Goal: Transaction & Acquisition: Register for event/course

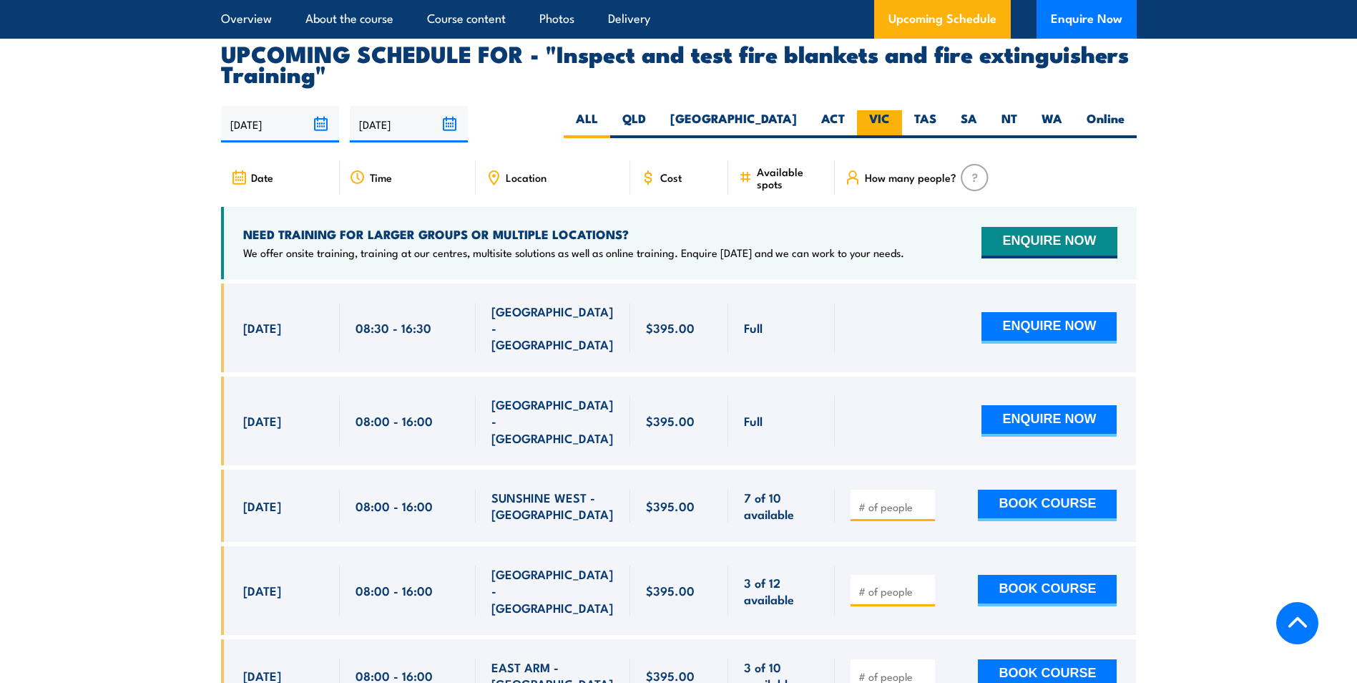
click at [878, 138] on label "VIC" at bounding box center [879, 124] width 45 height 28
click at [890, 119] on input "VIC" at bounding box center [894, 114] width 9 height 9
radio input "true"
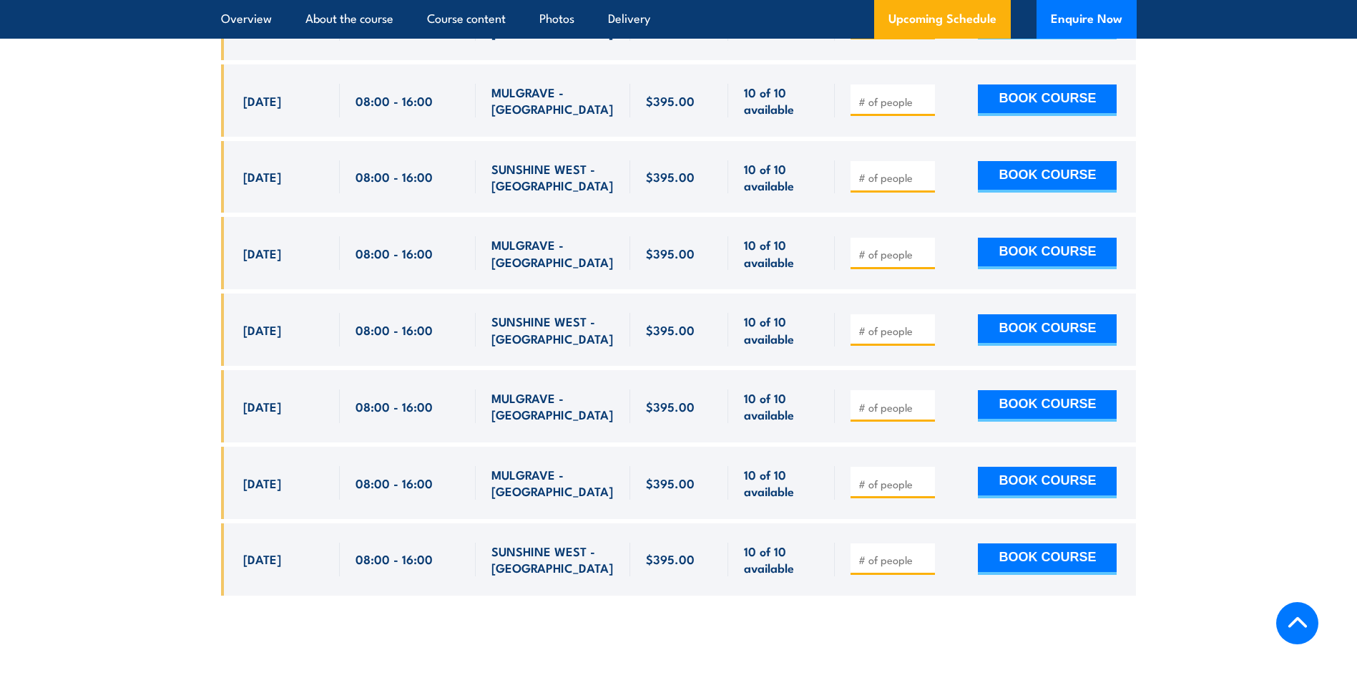
scroll to position [3087, 0]
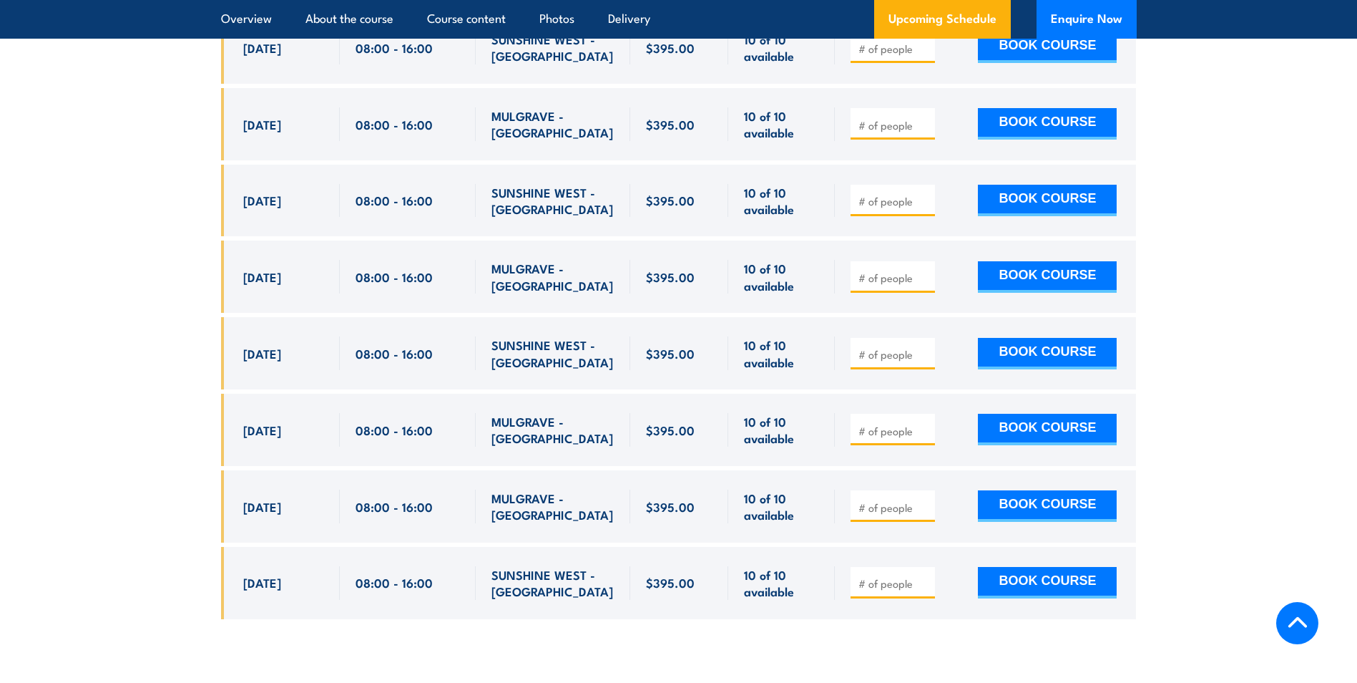
click at [1264, 125] on section "UPCOMING SCHEDULE FOR - "Inspect and test fire blankets and fire extinguishers …" at bounding box center [678, 91] width 1357 height 1098
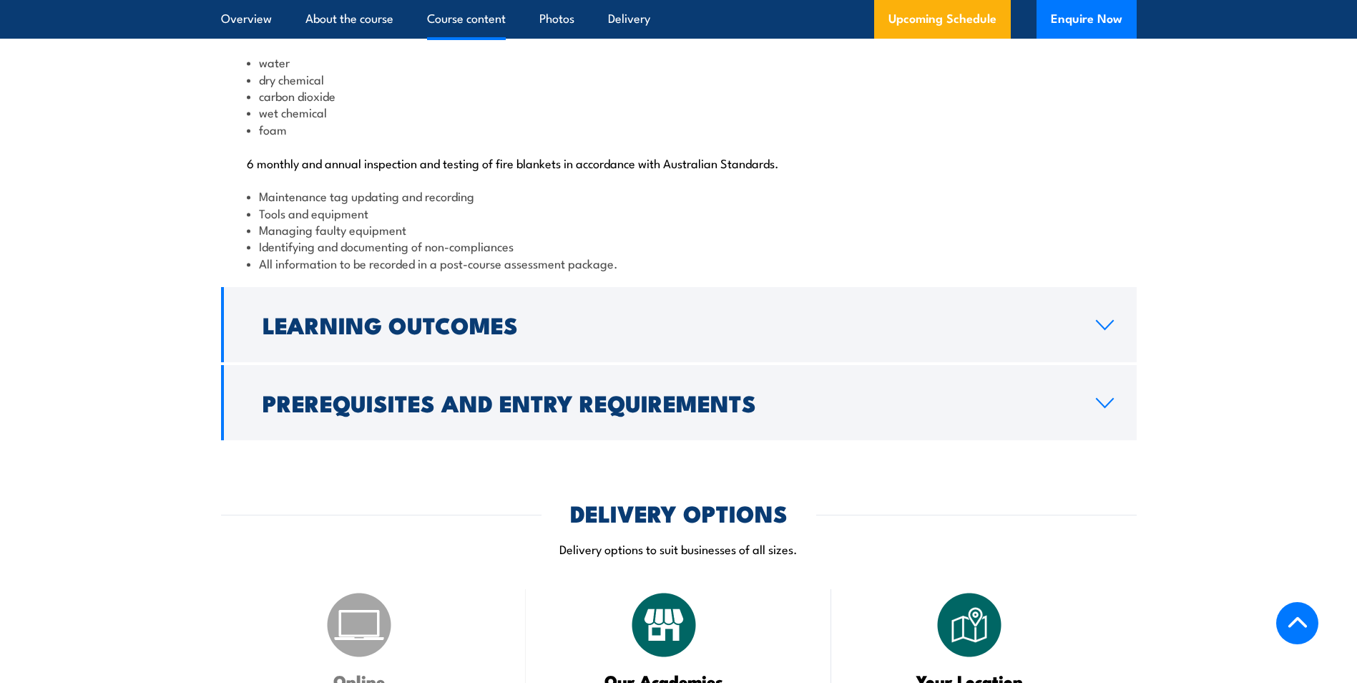
scroll to position [1584, 0]
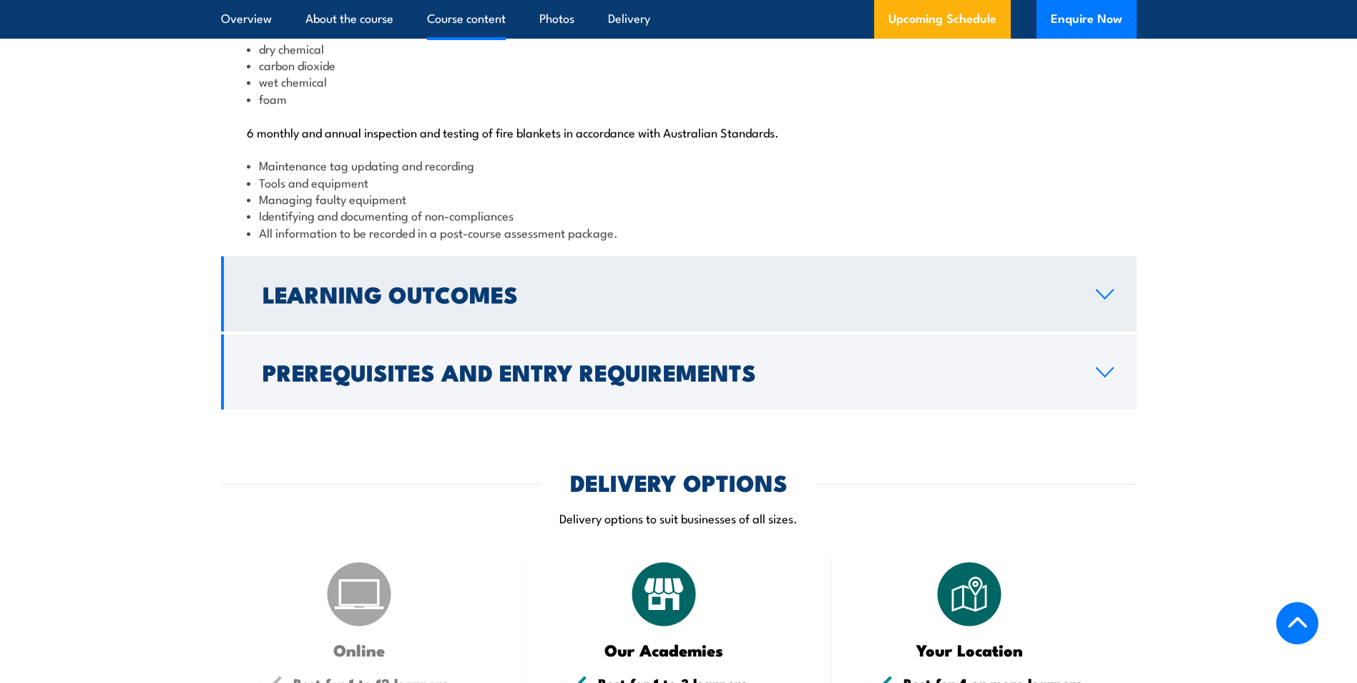
click at [695, 307] on link "Learning Outcomes" at bounding box center [679, 293] width 916 height 75
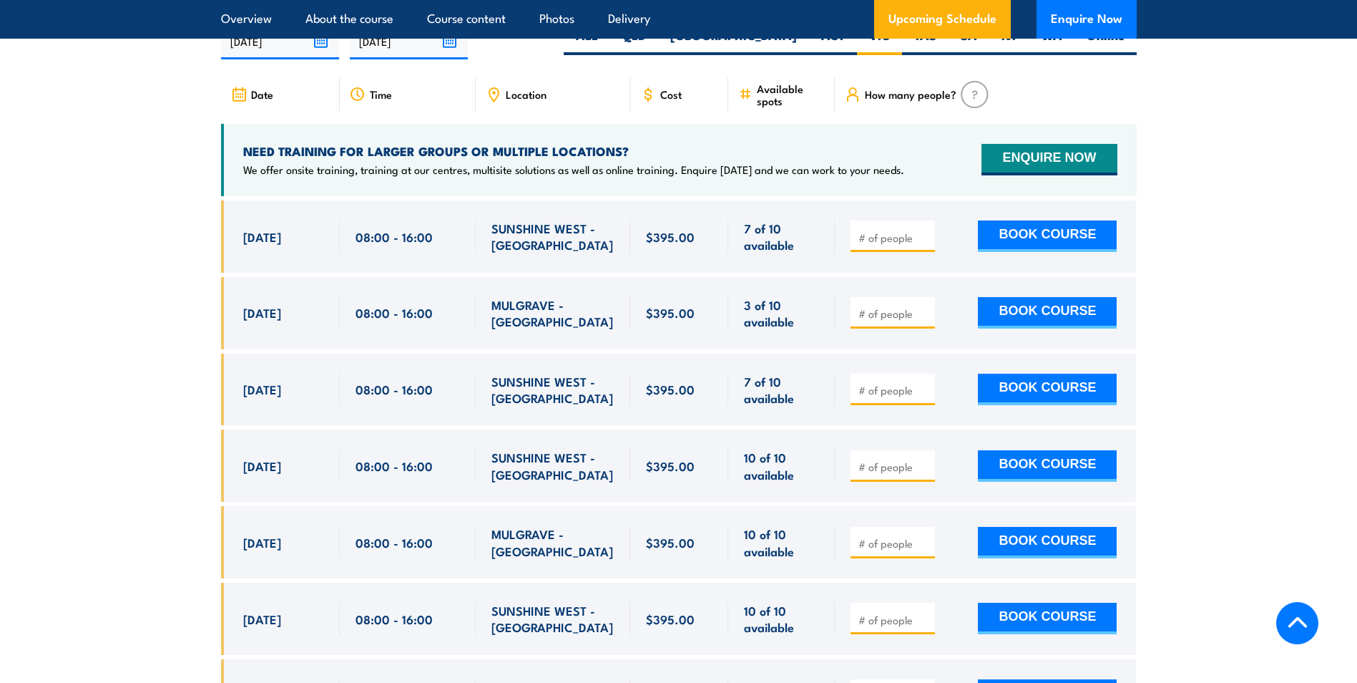
scroll to position [2443, 0]
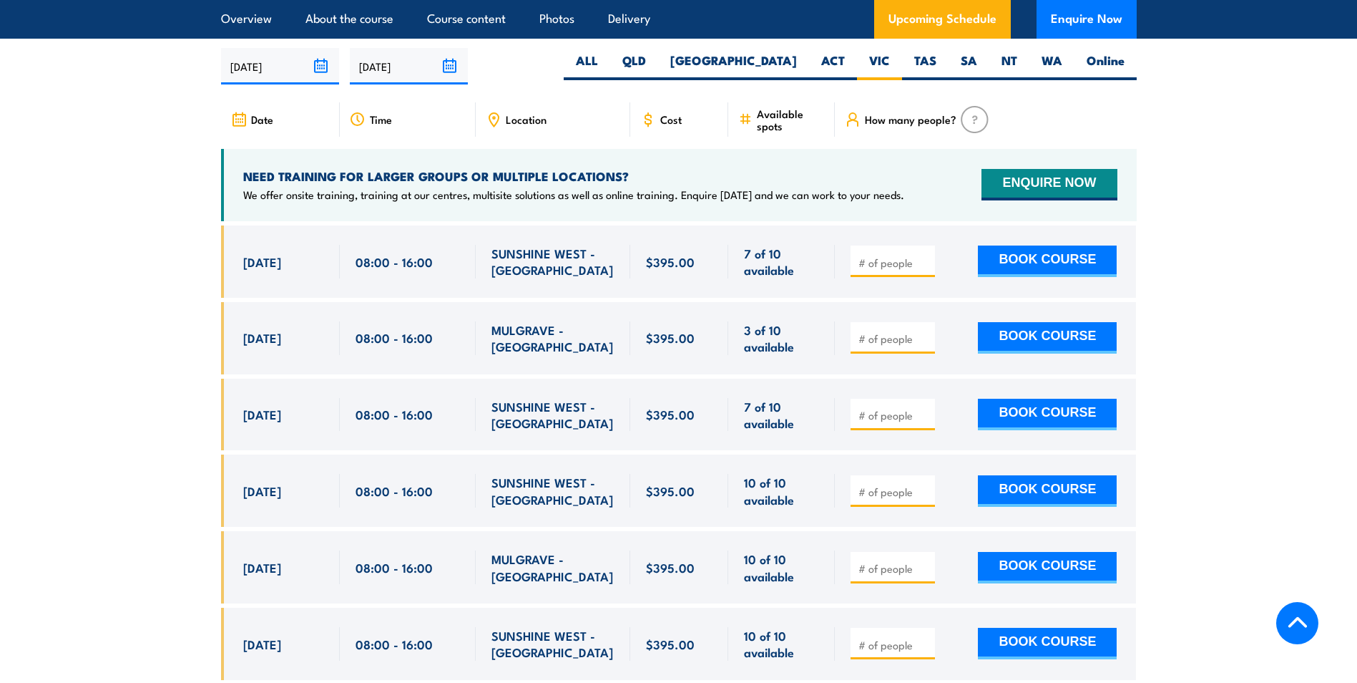
click at [255, 346] on span "16 Sep, 2025" at bounding box center [262, 337] width 38 height 16
click at [1095, 353] on button "BOOK COURSE" at bounding box center [1047, 337] width 139 height 31
click at [923, 346] on input "1" at bounding box center [895, 338] width 72 height 14
type input "2"
click at [924, 346] on input "2" at bounding box center [895, 338] width 72 height 14
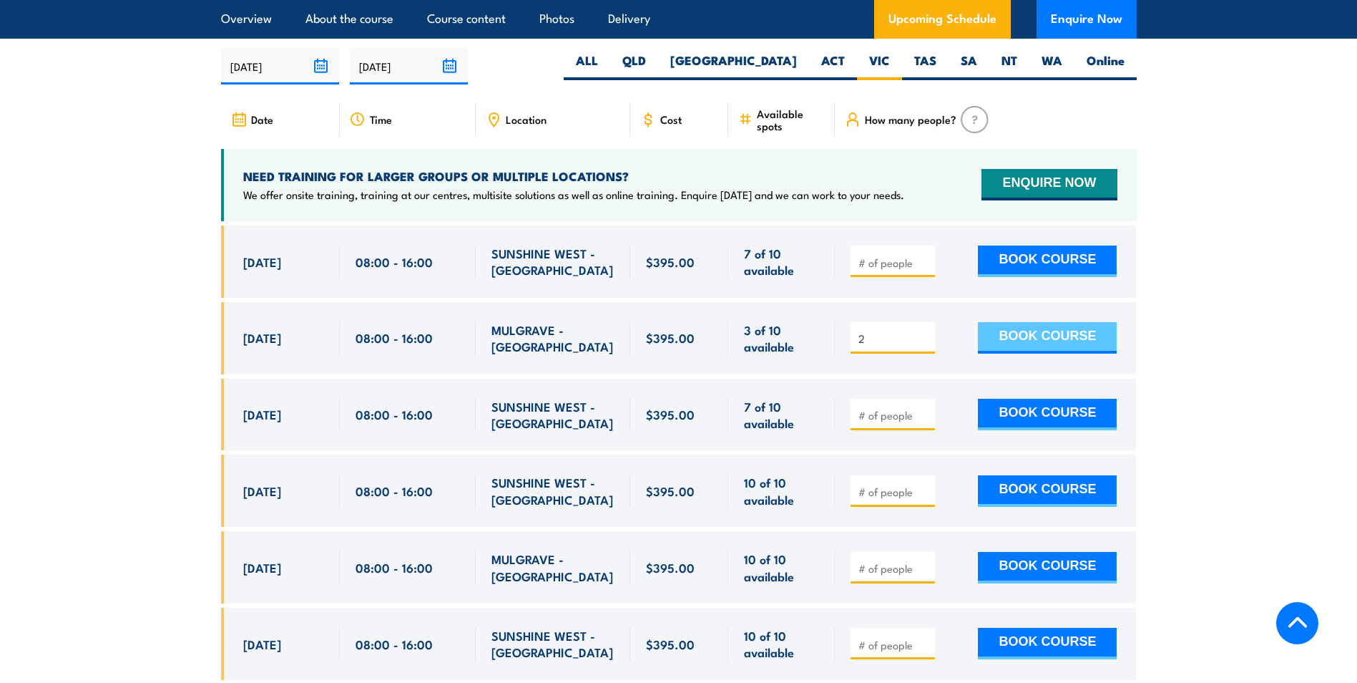
click at [1039, 353] on button "BOOK COURSE" at bounding box center [1047, 337] width 139 height 31
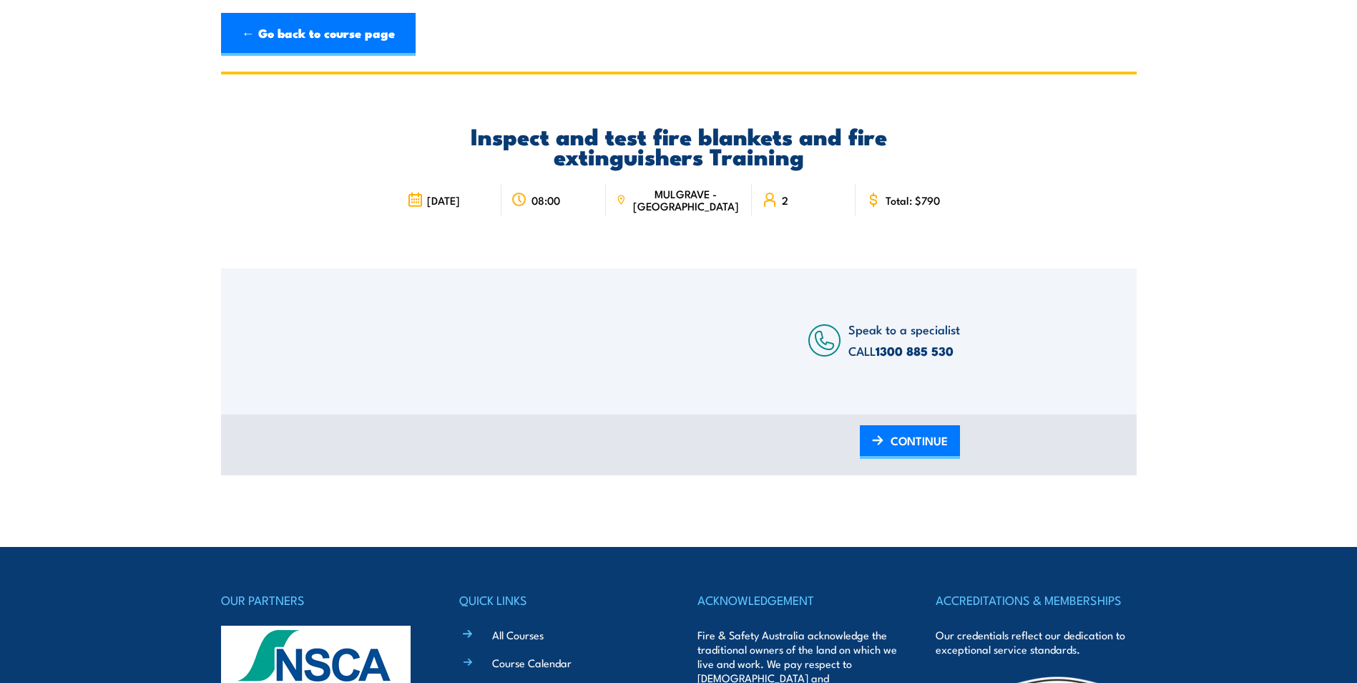
click at [236, 29] on link "← Go back to course page" at bounding box center [318, 34] width 195 height 43
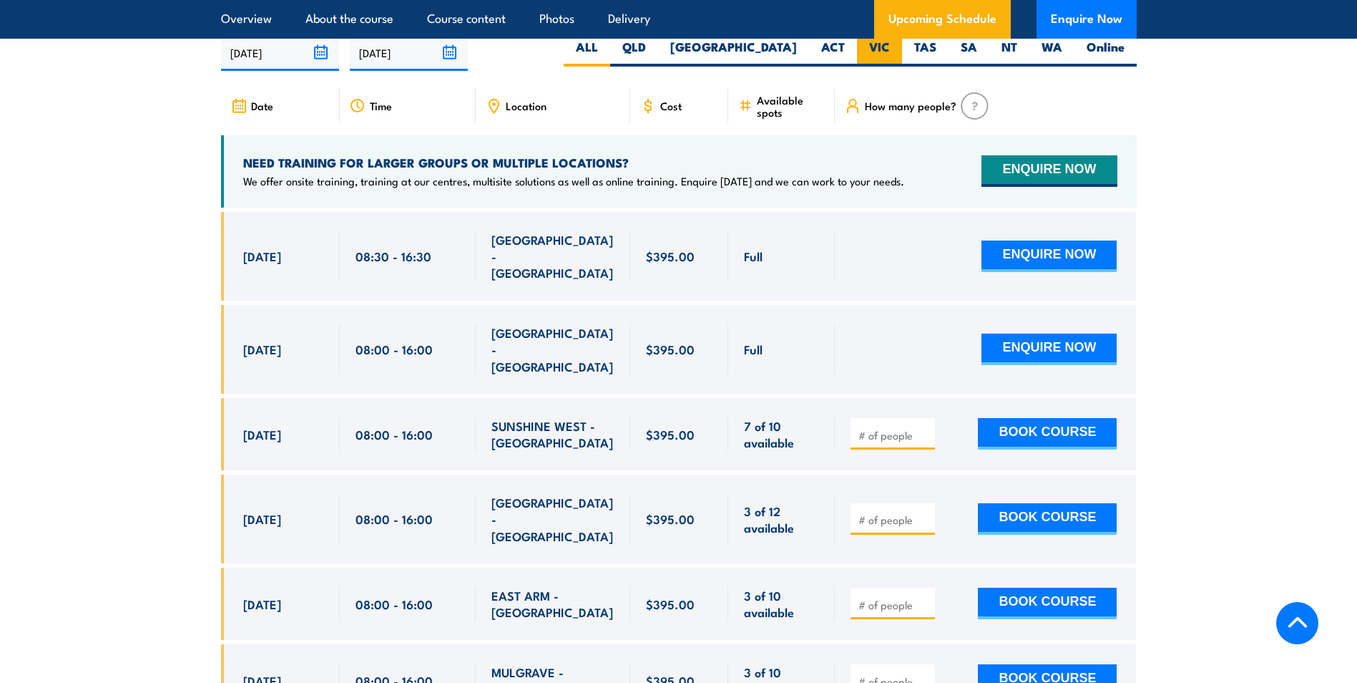
click at [874, 67] on label "VIC" at bounding box center [879, 53] width 45 height 28
click at [890, 48] on input "VIC" at bounding box center [894, 43] width 9 height 9
radio input "true"
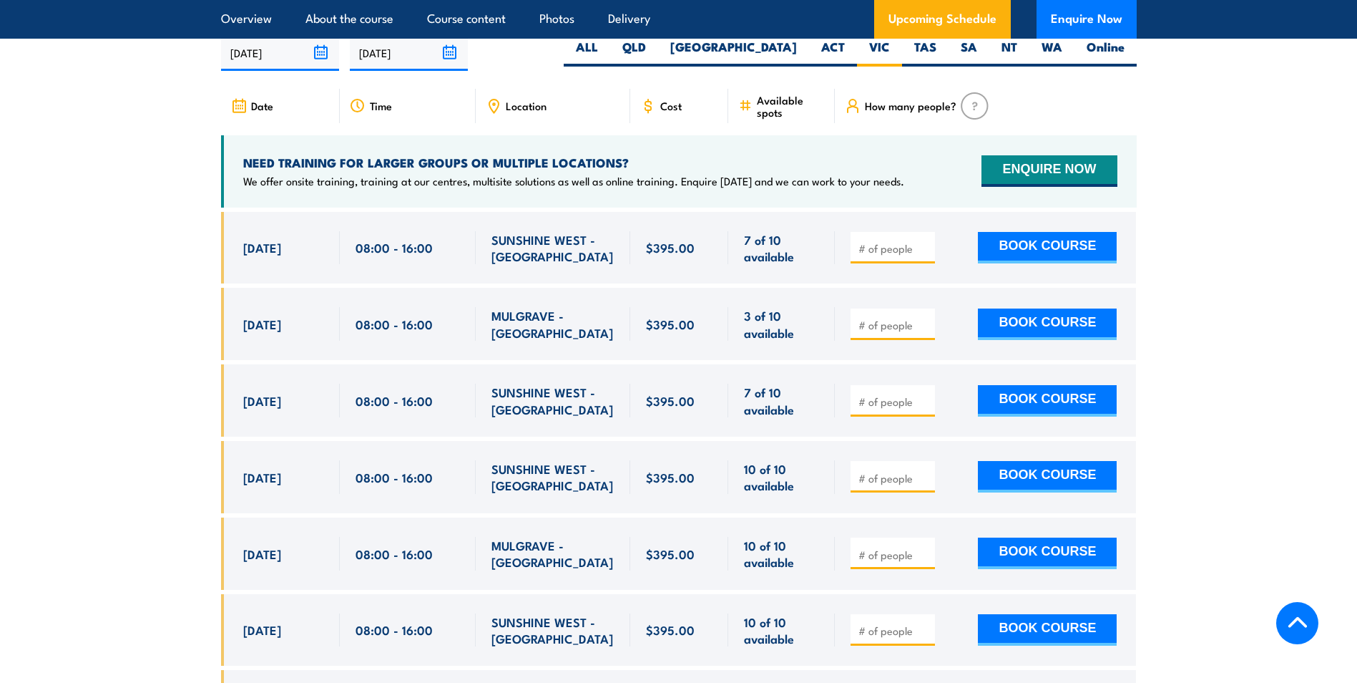
click at [907, 332] on input "number" at bounding box center [895, 325] width 72 height 14
type input "1"
click at [922, 332] on input "1" at bounding box center [895, 325] width 72 height 14
click at [1017, 340] on button "BOOK COURSE" at bounding box center [1047, 323] width 139 height 31
click at [1057, 340] on button "BOOK COURSE" at bounding box center [1047, 323] width 139 height 31
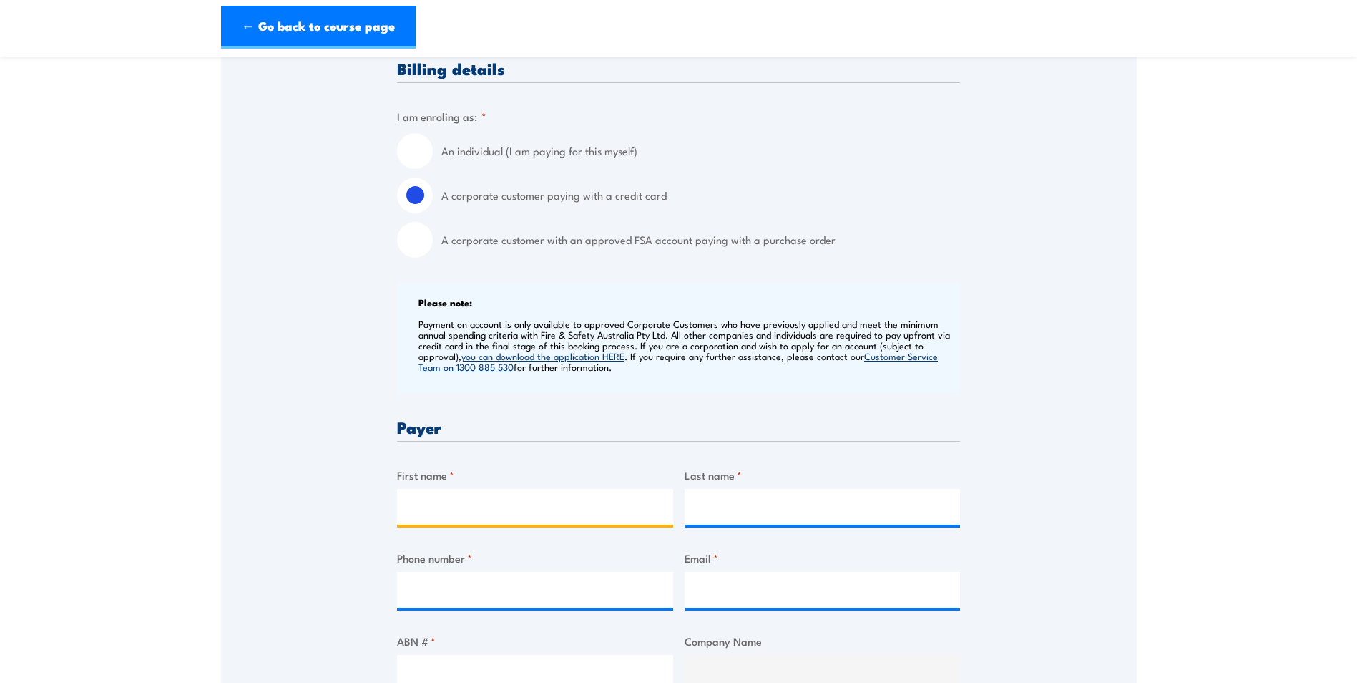
click at [504, 517] on input "First name *" at bounding box center [535, 507] width 276 height 36
type input "Charlie"
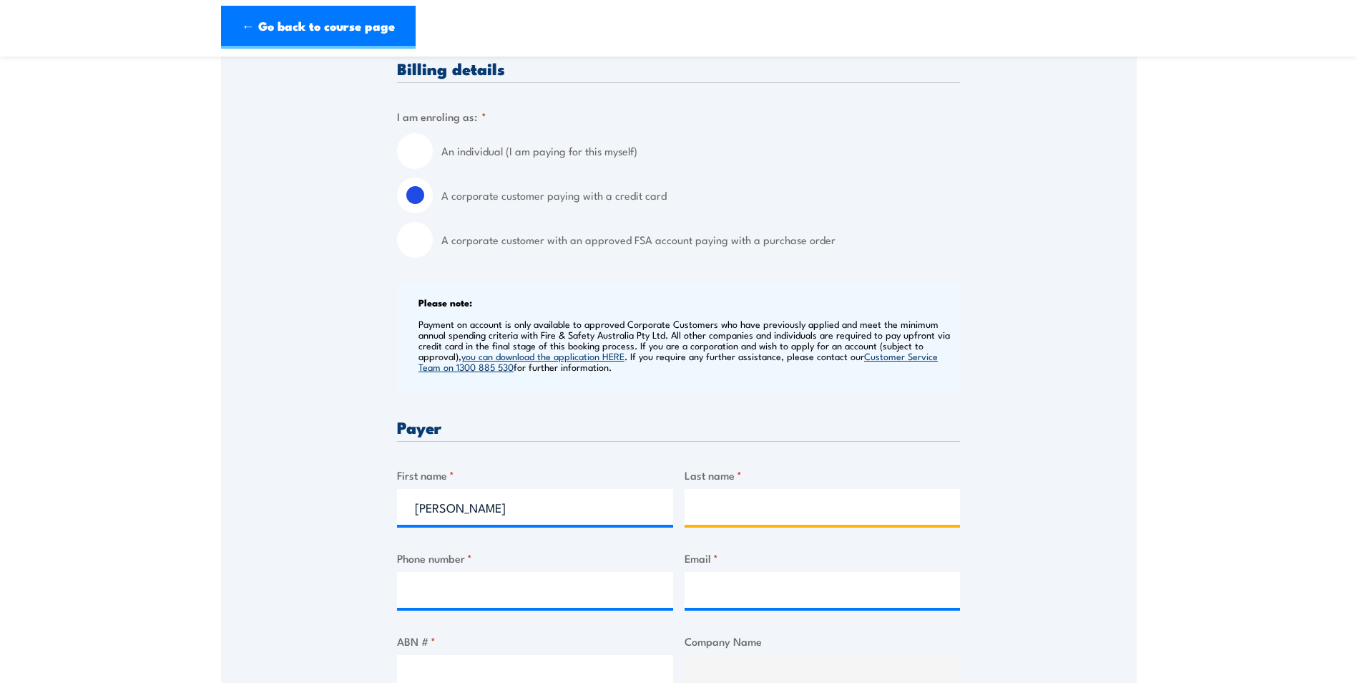
type input "Bailey"
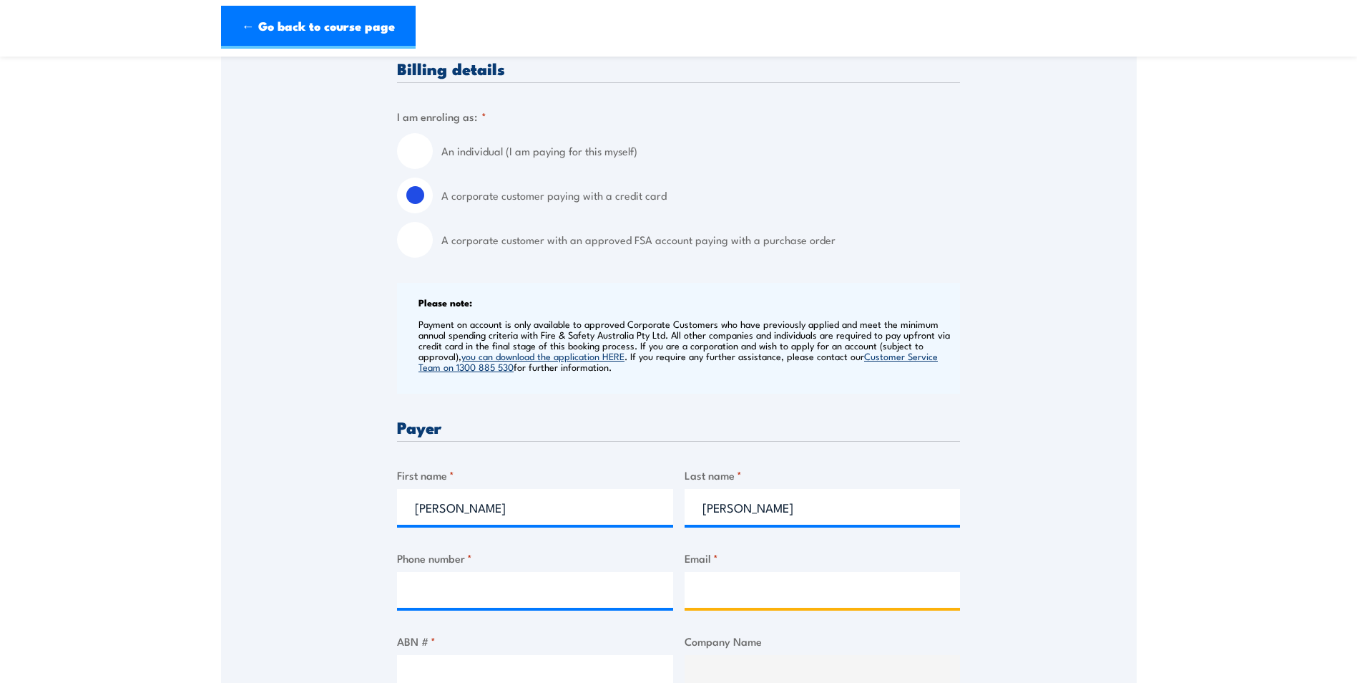
type input "charliebailey@nbnco.com.au"
type input "Unit 1/1 Ball Place"
type input "East Wagga Wagga"
type input "[GEOGRAPHIC_DATA]"
type input "2650"
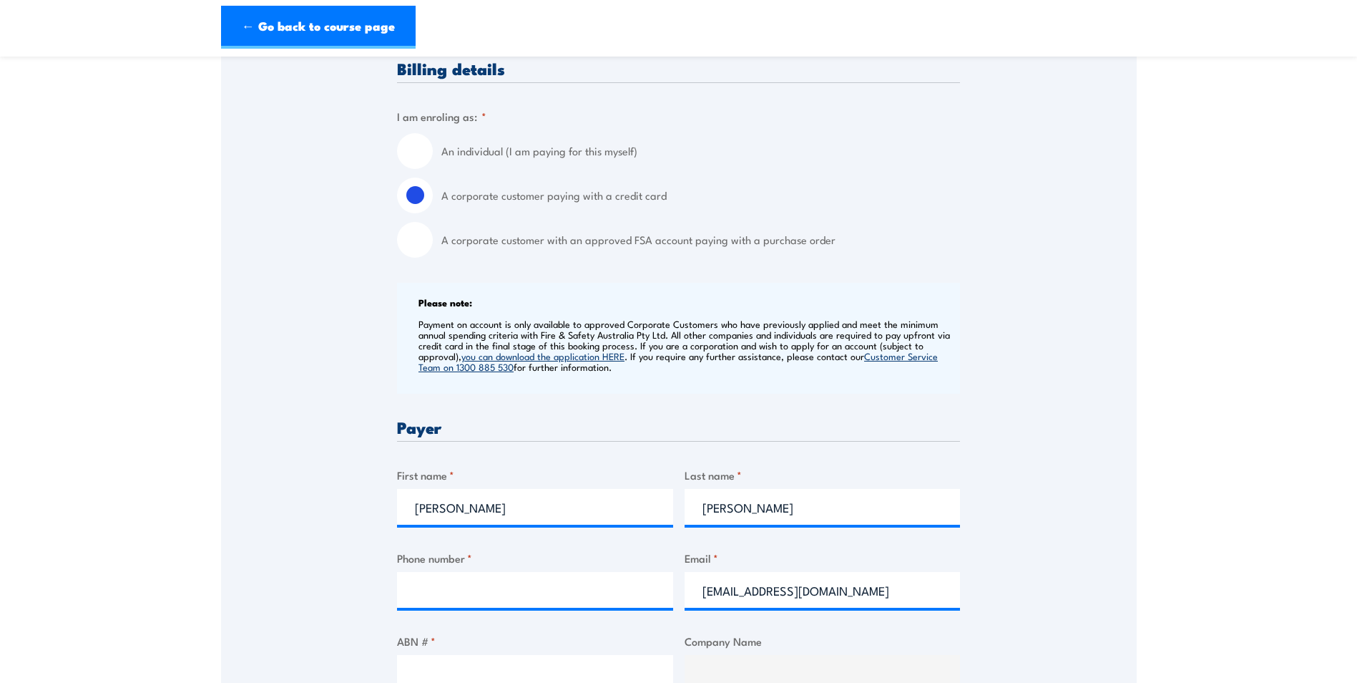
select select "Australia"
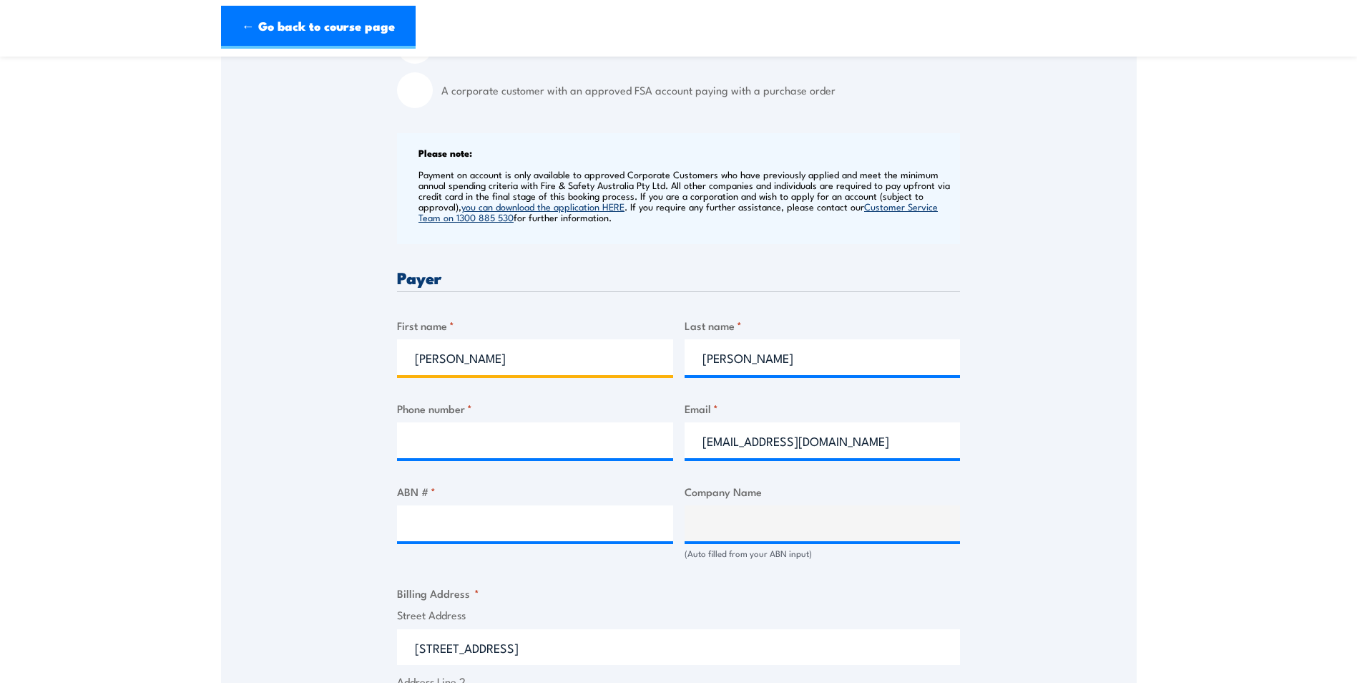
scroll to position [501, 0]
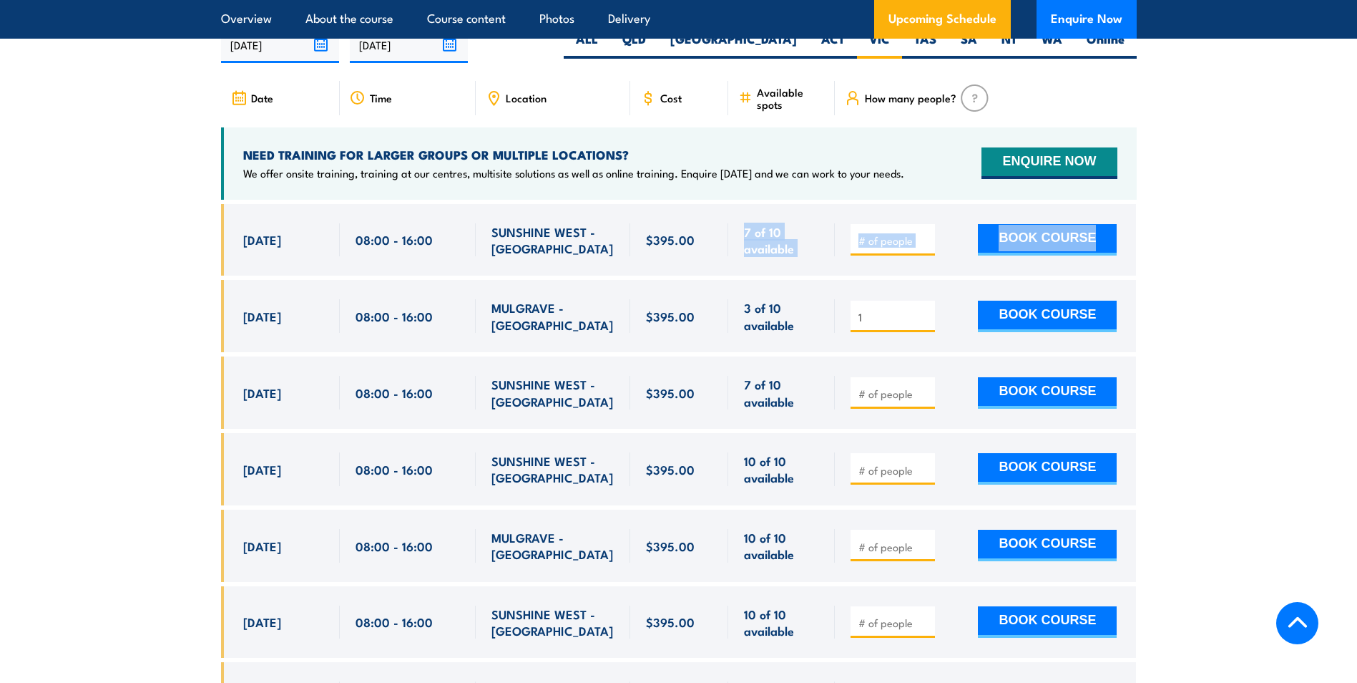
drag, startPoint x: 698, startPoint y: 243, endPoint x: 1838, endPoint y: 248, distance: 1140.5
click at [1054, 332] on button "BOOK COURSE" at bounding box center [1047, 316] width 139 height 31
click at [1193, 308] on section "UPCOMING SCHEDULE FOR - "Inspect and test fire blankets and fire extinguishers …" at bounding box center [678, 513] width 1357 height 1098
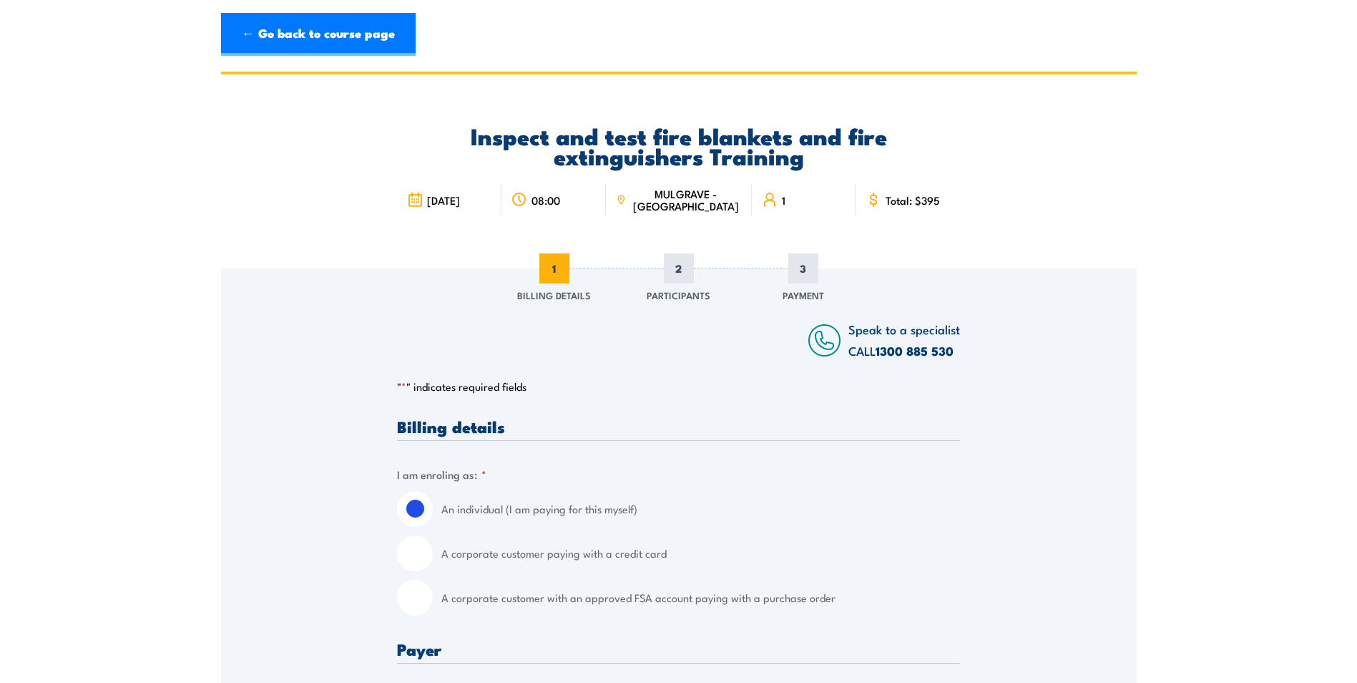
click at [421, 552] on input "A corporate customer paying with a credit card" at bounding box center [415, 553] width 36 height 36
radio input "true"
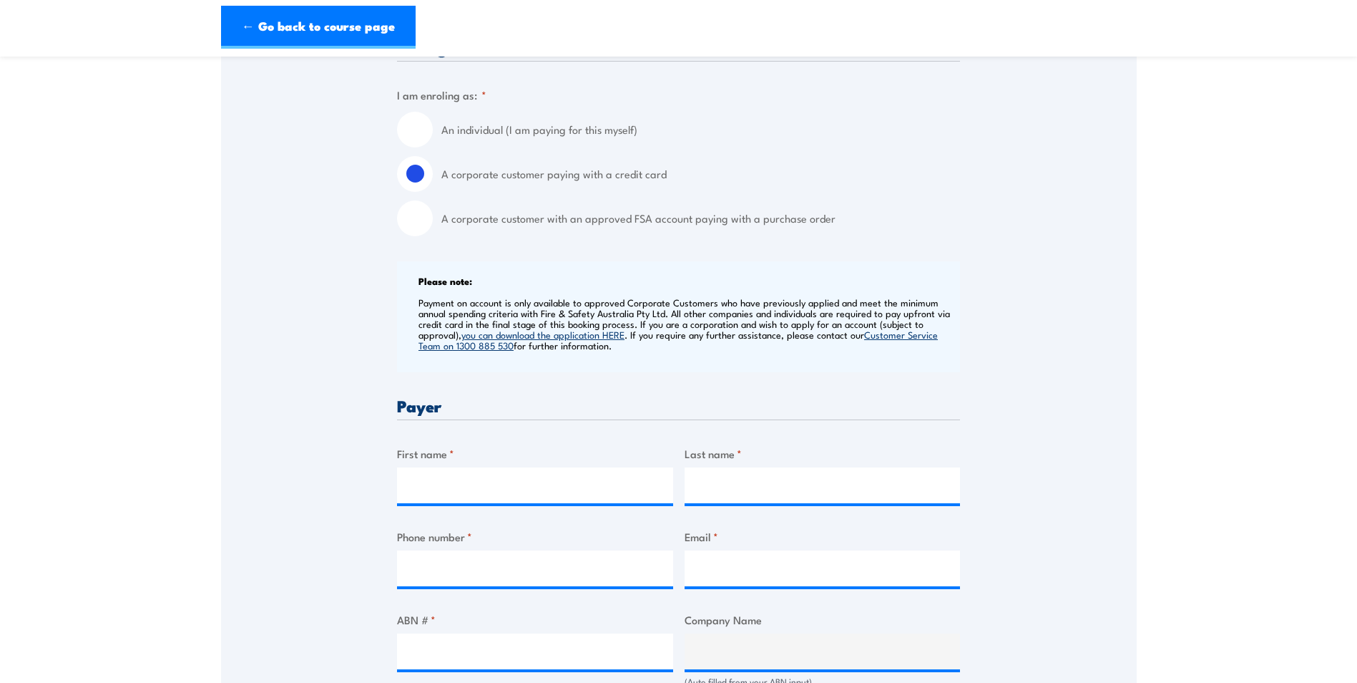
scroll to position [429, 0]
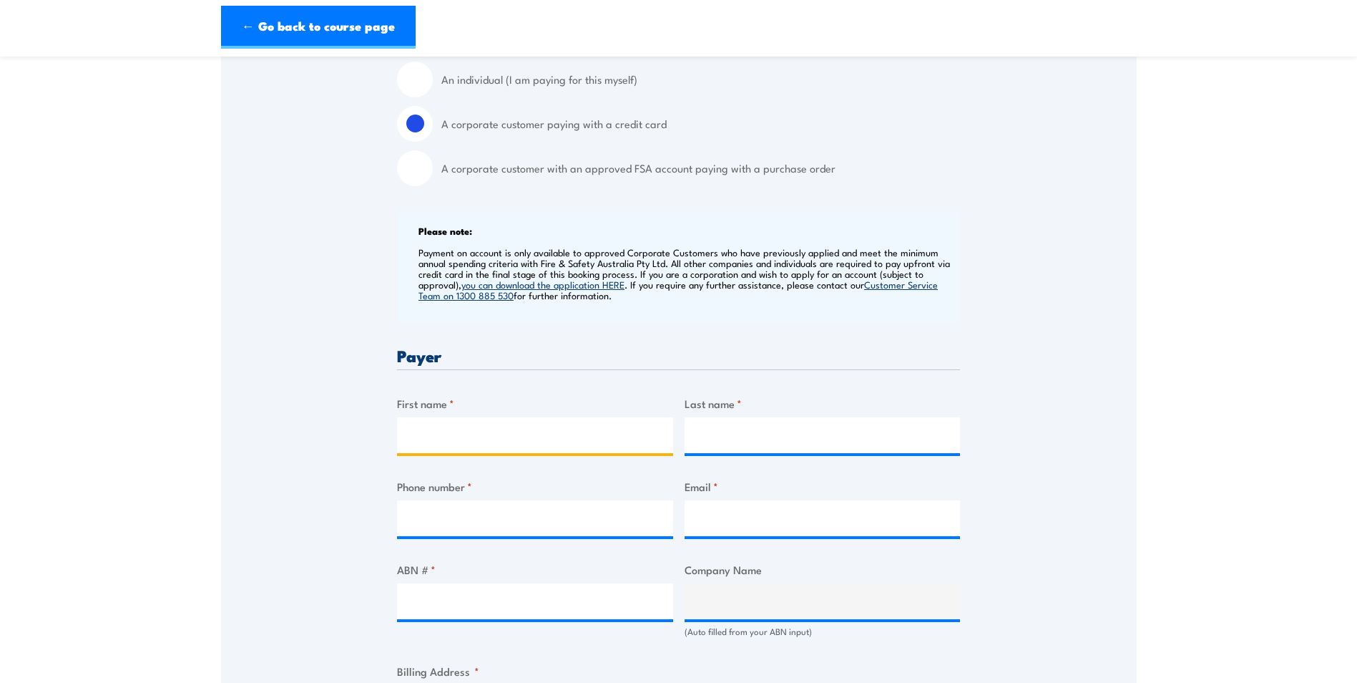
click at [552, 433] on input "First name *" at bounding box center [535, 435] width 276 height 36
type input "[PERSON_NAME]"
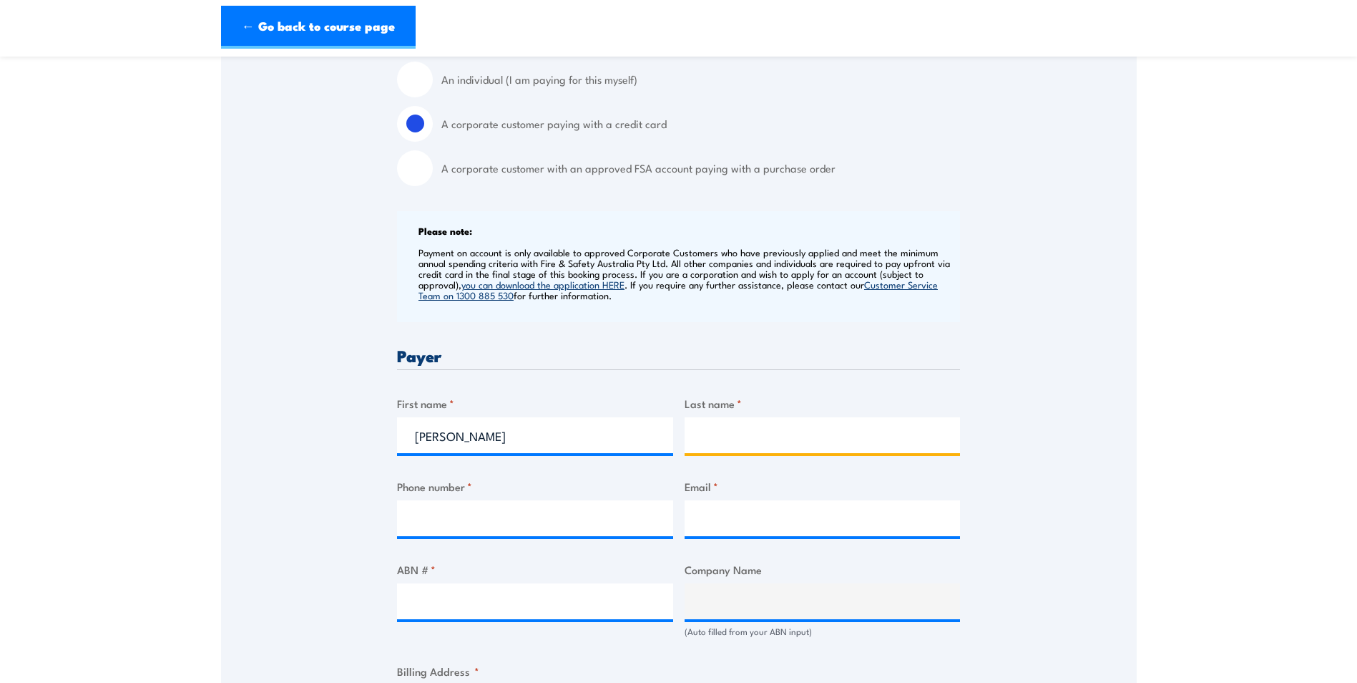
type input "[PERSON_NAME]"
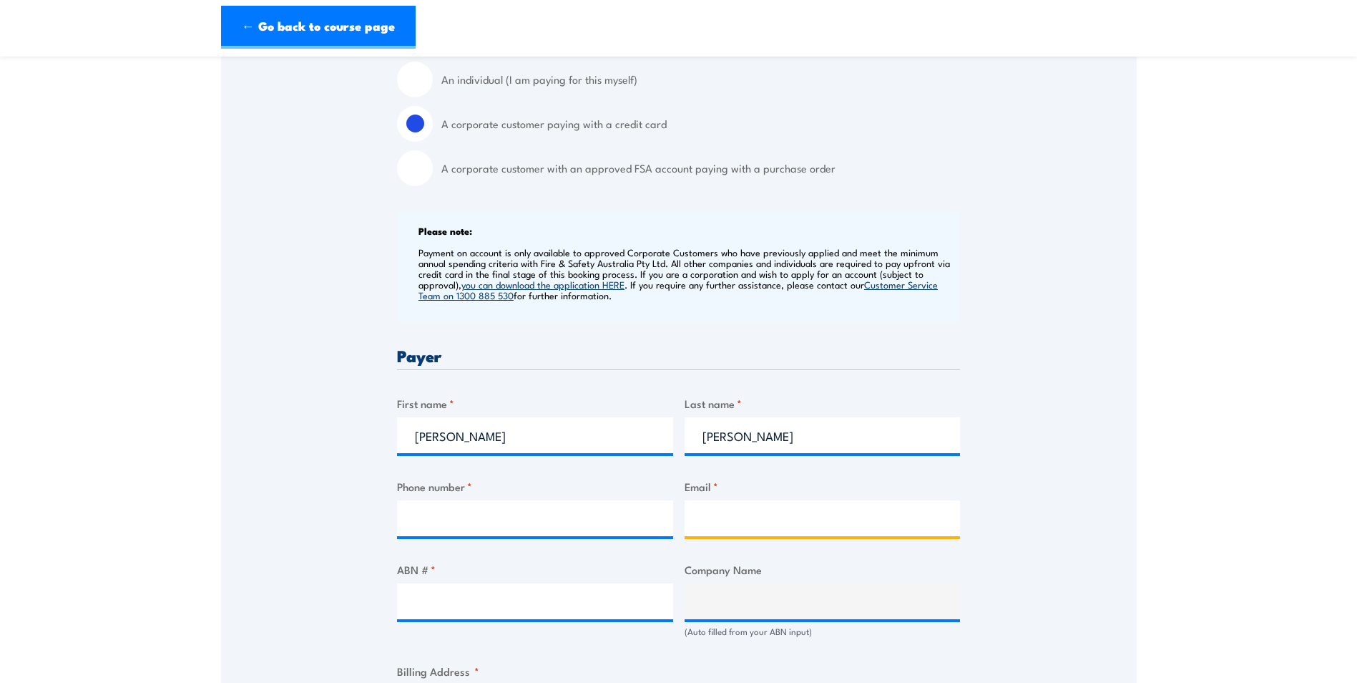
type input "[EMAIL_ADDRESS][DOMAIN_NAME]"
select select "[GEOGRAPHIC_DATA]"
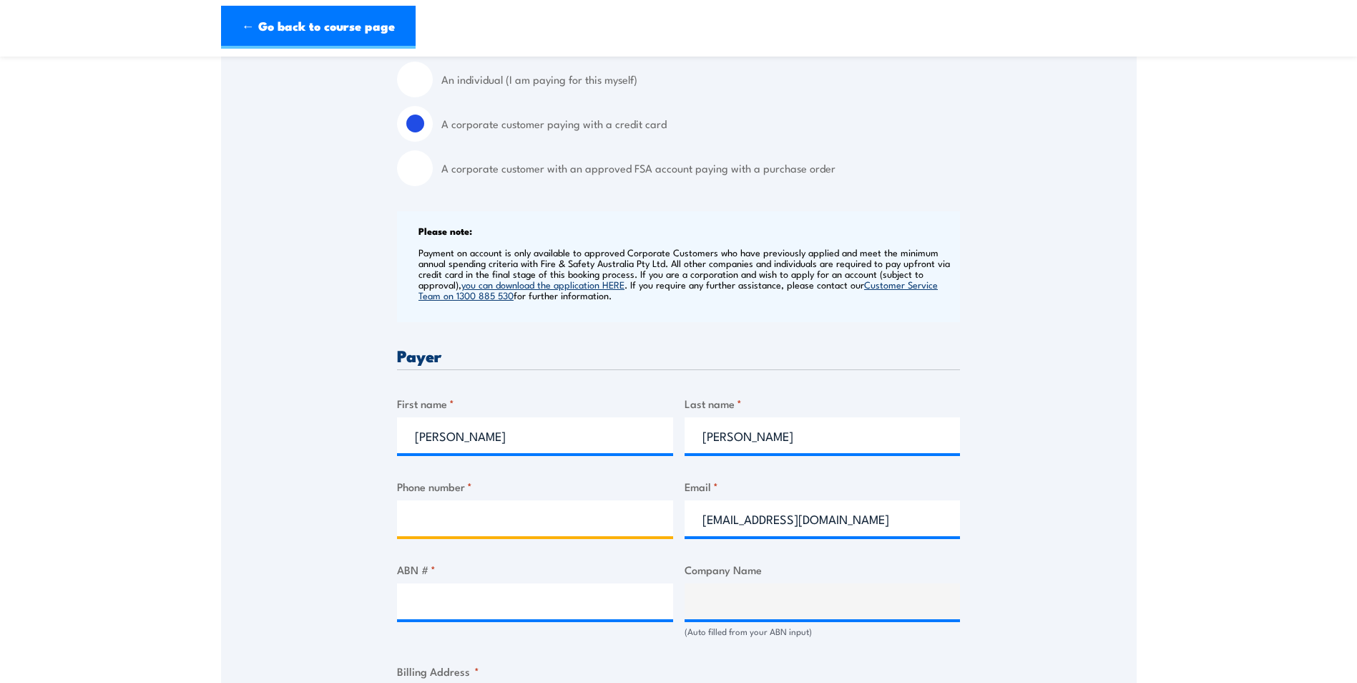
click at [507, 519] on input "Phone number *" at bounding box center [535, 518] width 276 height 36
type input "0407916623"
type input "3201"
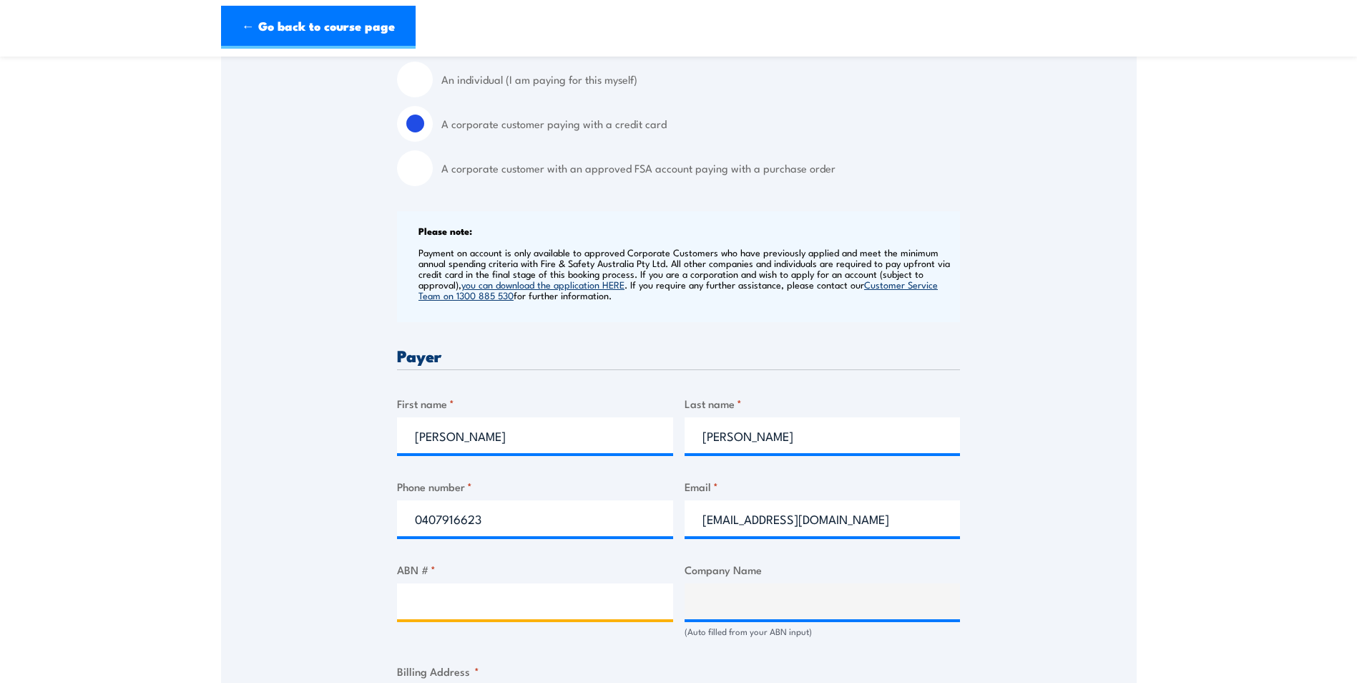
click at [486, 598] on input "ABN # *" at bounding box center [535, 601] width 276 height 36
click at [431, 592] on input "ABN # *" at bounding box center [535, 601] width 276 height 36
paste input "86 136 533 741"
type input "86 136 533 741"
click at [596, 622] on div "ABN # * 86 136 533 741" at bounding box center [535, 599] width 276 height 77
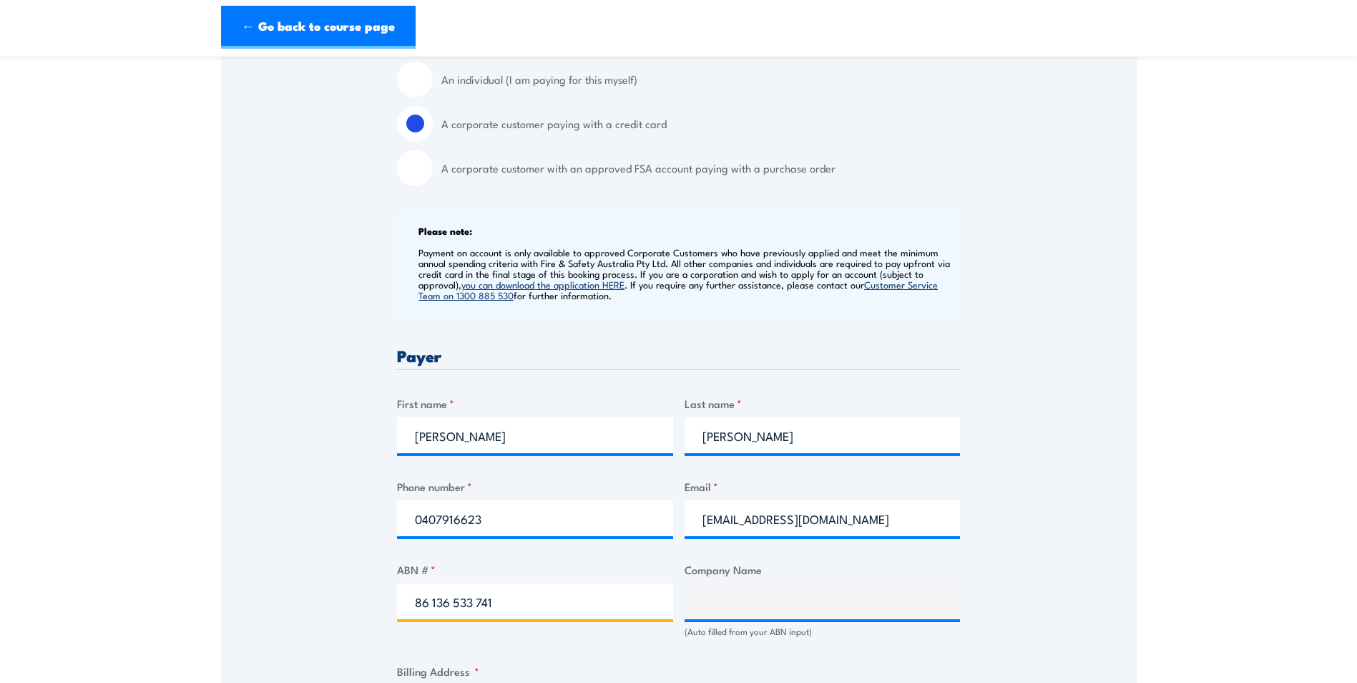
click at [512, 605] on input "86 136 533 741" at bounding box center [535, 601] width 276 height 36
drag, startPoint x: 435, startPoint y: 599, endPoint x: 435, endPoint y: 607, distance: 7.9
click at [435, 602] on input "86 136 533 741" at bounding box center [535, 601] width 276 height 36
click at [434, 604] on input "86 136 533 741" at bounding box center [535, 601] width 276 height 36
click at [417, 597] on input "86 136 533 741" at bounding box center [535, 601] width 276 height 36
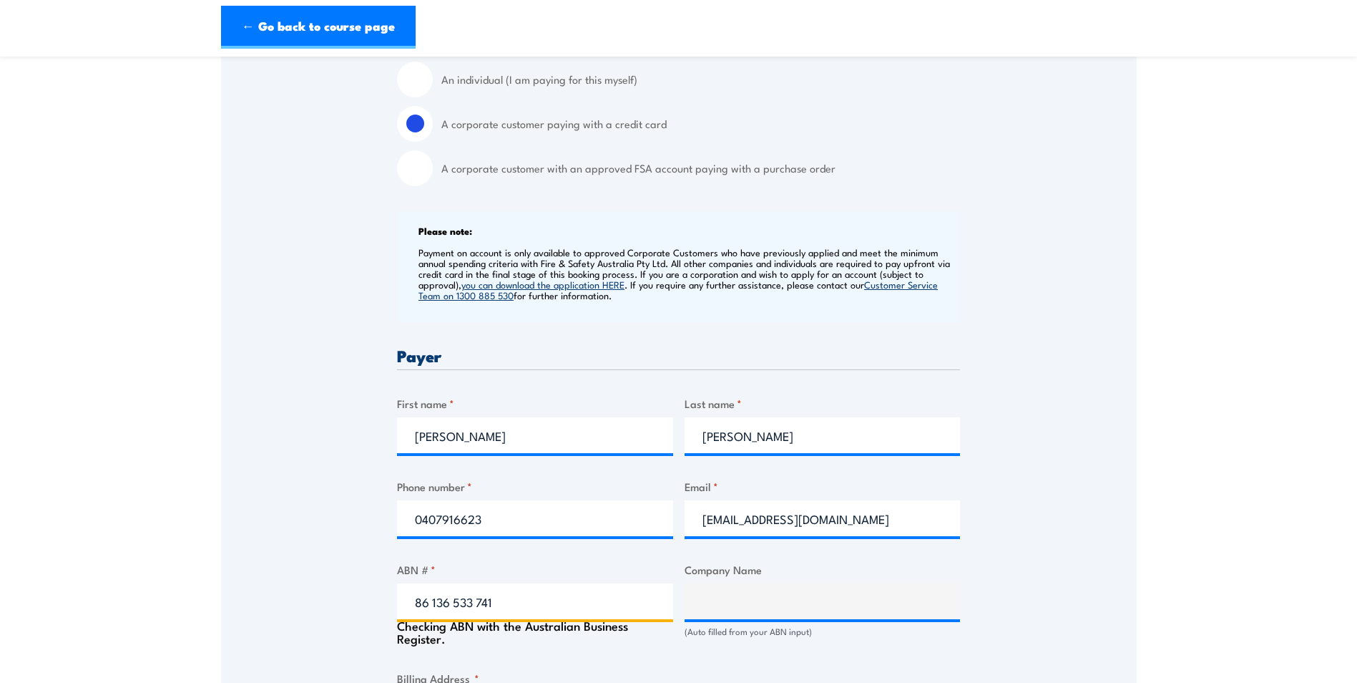
type input "NBN CO LIMITED"
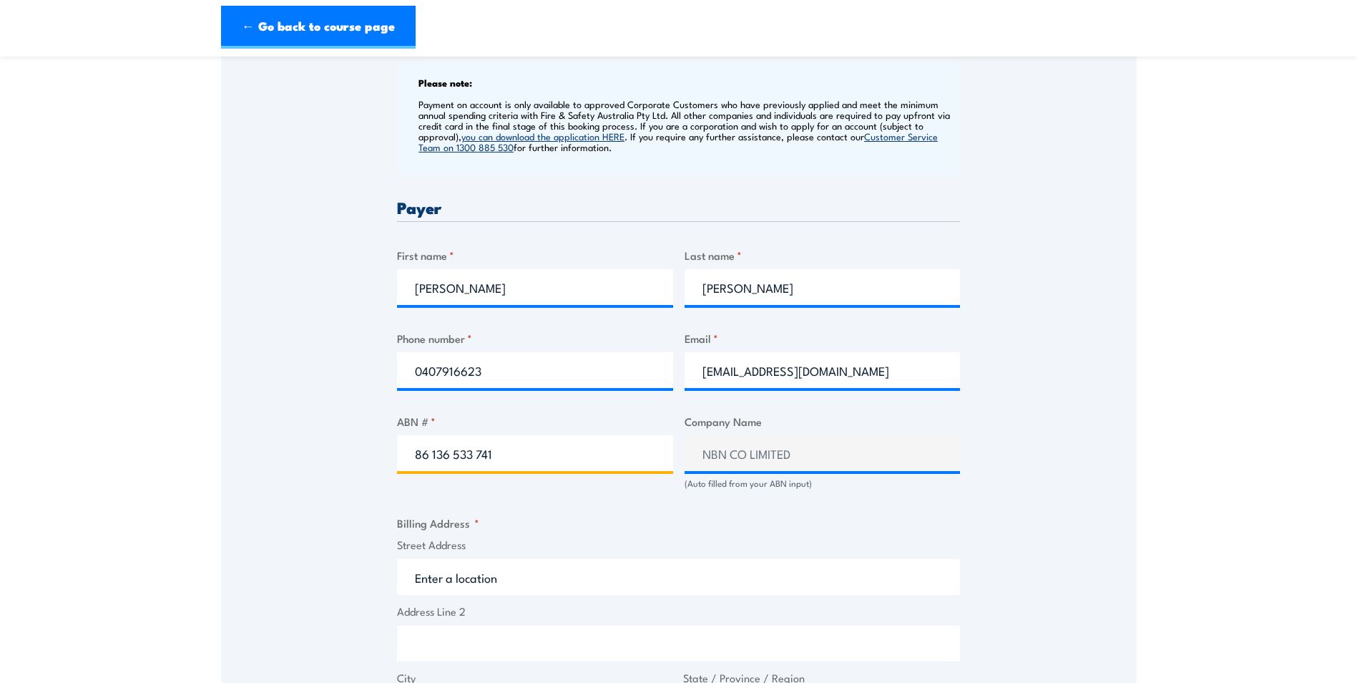
scroll to position [644, 0]
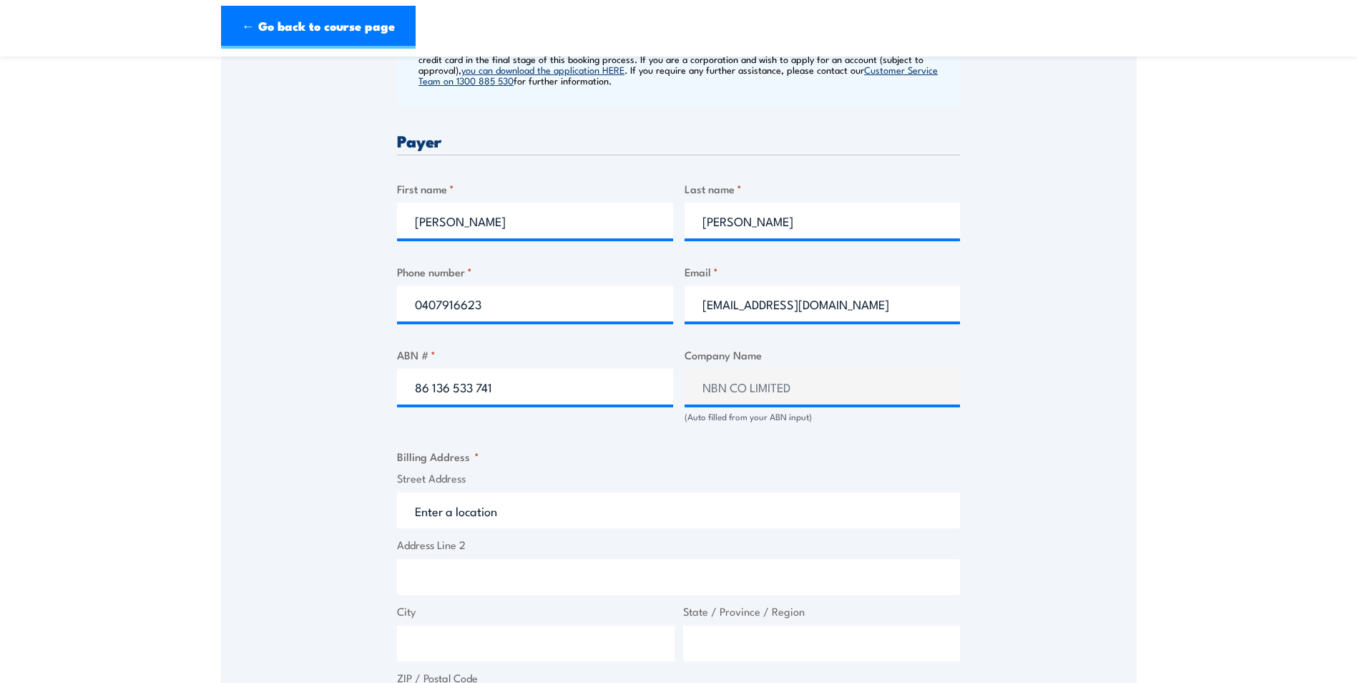
click at [487, 517] on input "Street Address" at bounding box center [678, 510] width 563 height 36
type input "5,16 Rocla Rd"
type input "Traralgon East"
type input "VIC"
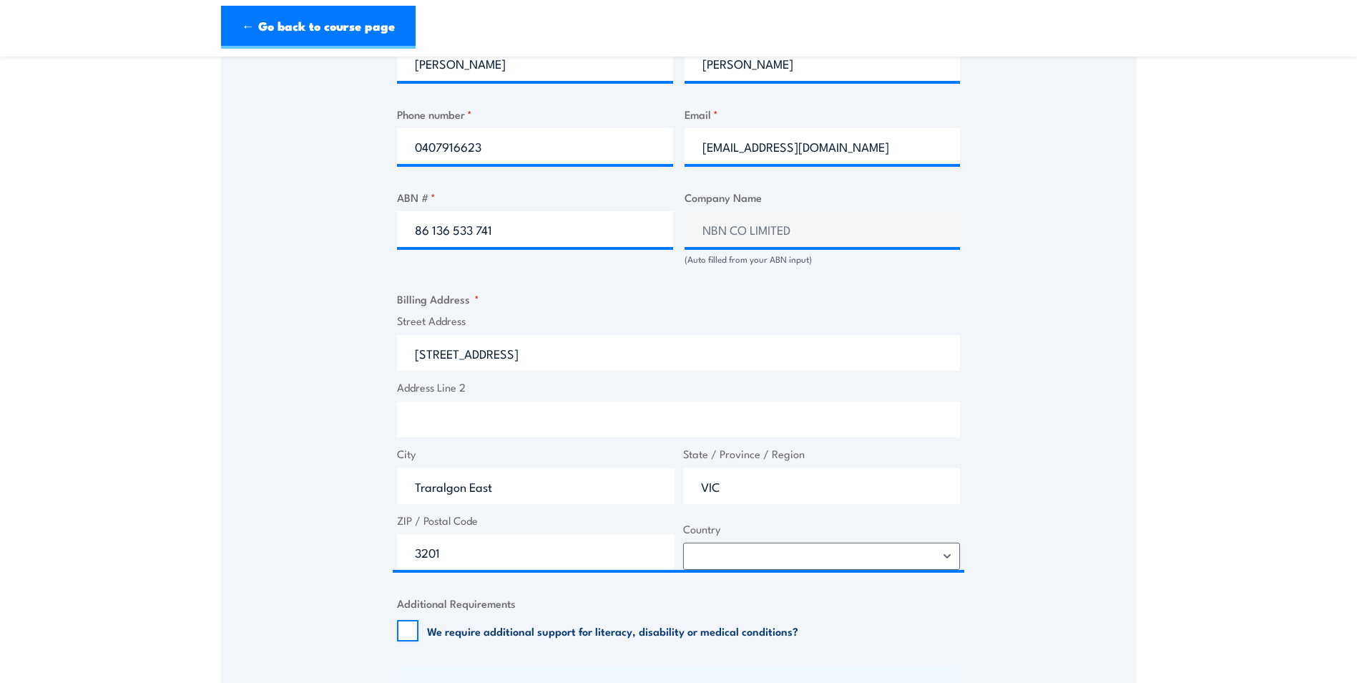
scroll to position [859, 0]
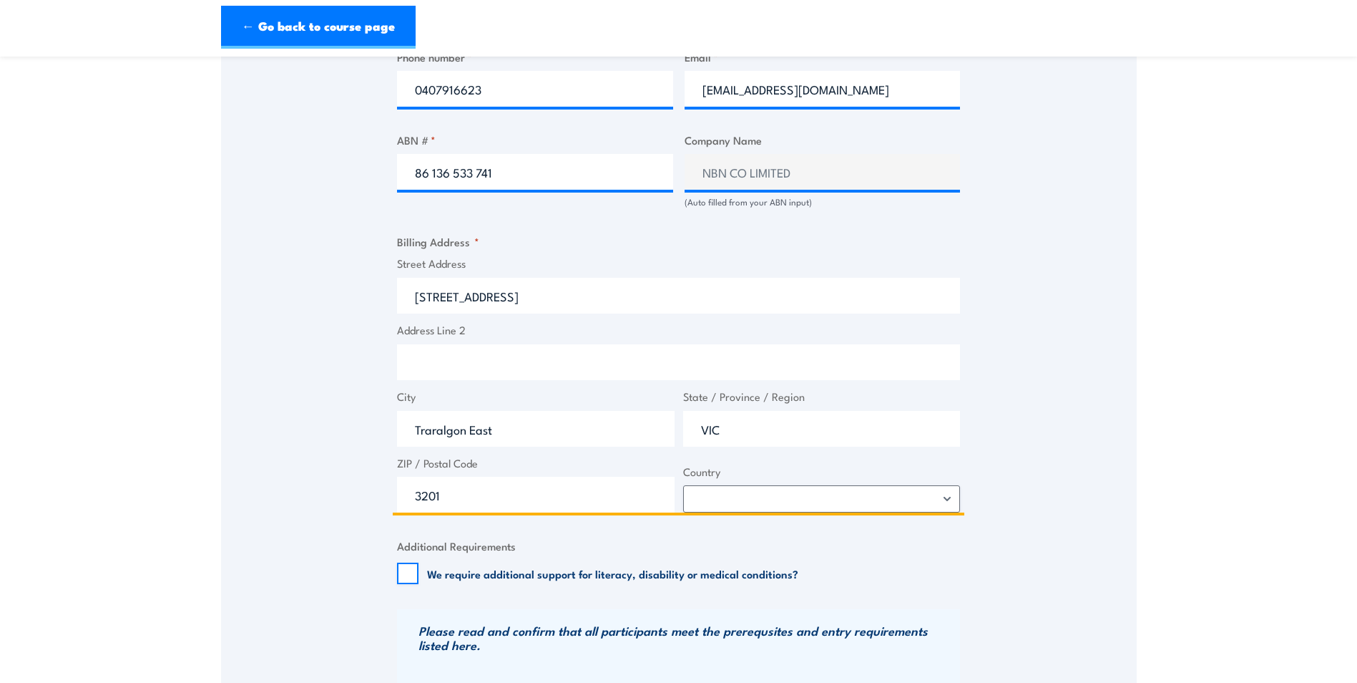
click at [452, 499] on input "3201" at bounding box center [536, 495] width 278 height 36
type input "3"
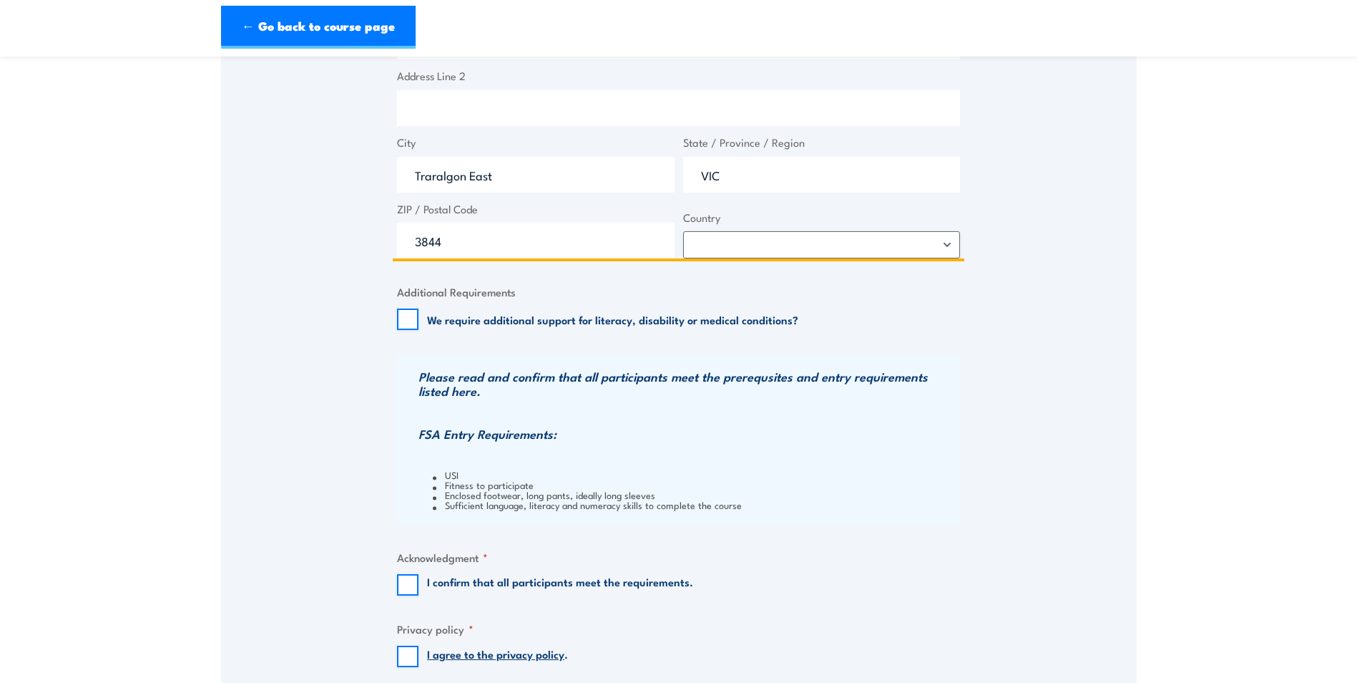
scroll to position [1145, 0]
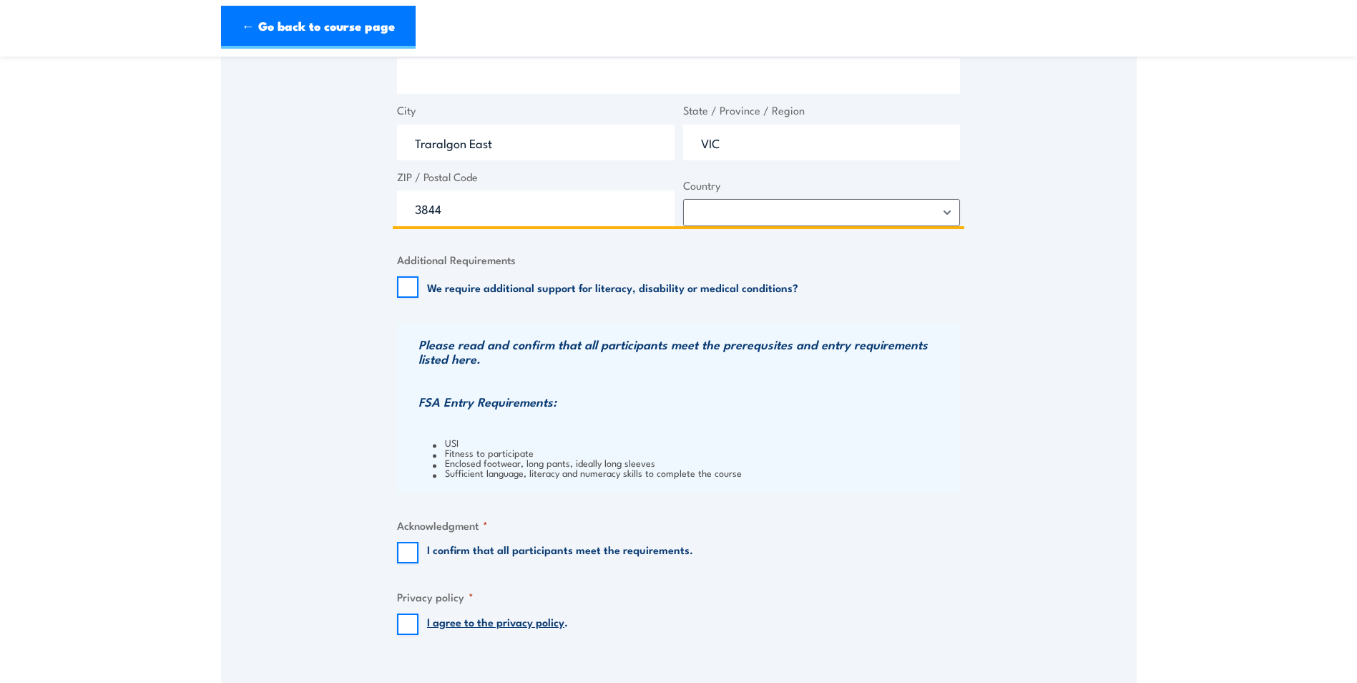
type input "3844"
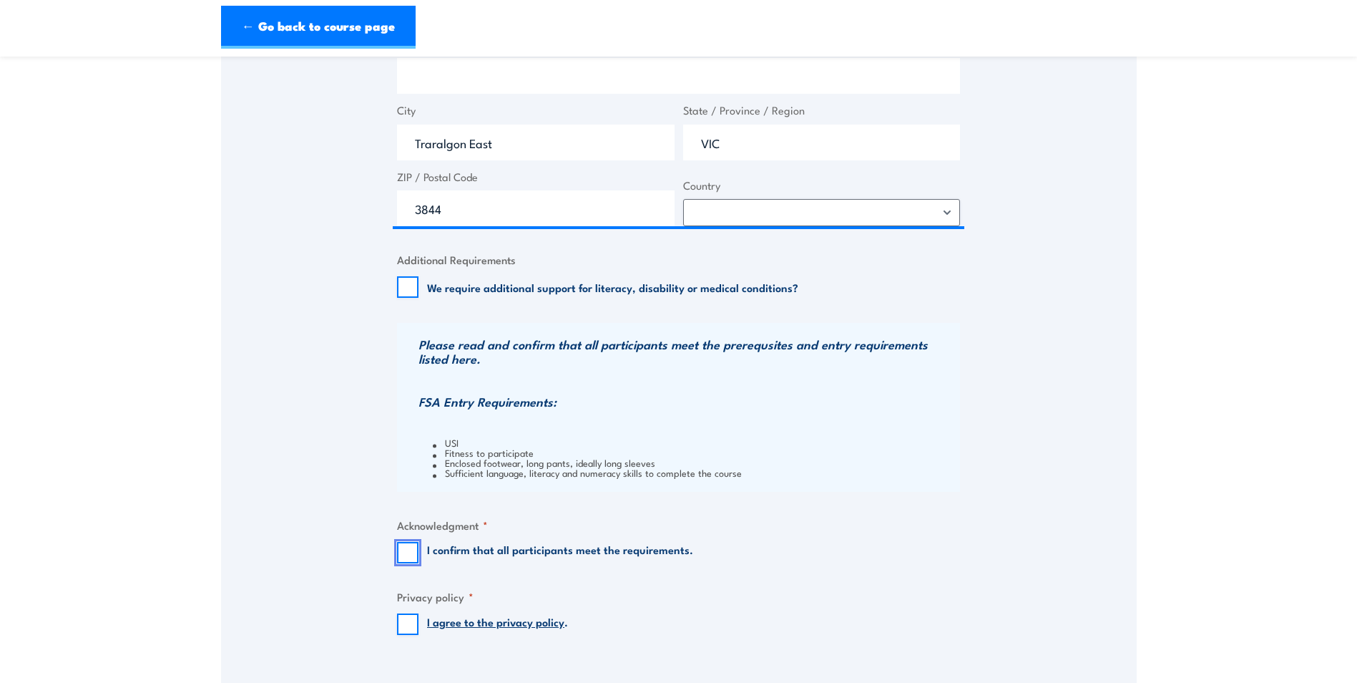
click at [408, 549] on input "I confirm that all participants meet the requirements." at bounding box center [407, 552] width 21 height 21
checkbox input "true"
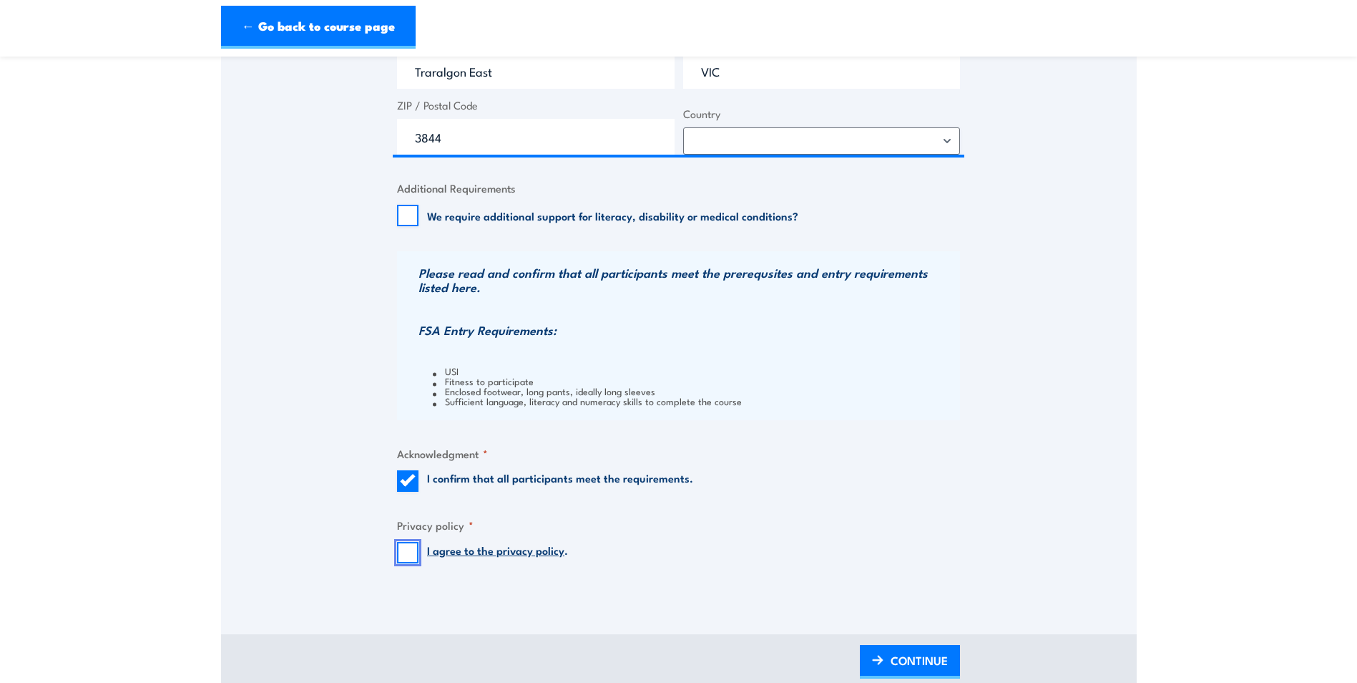
click at [399, 549] on input "I agree to the privacy policy ." at bounding box center [407, 552] width 21 height 21
checkbox input "true"
click at [405, 214] on input "We require additional support for literacy, disability or medical conditions?" at bounding box center [407, 215] width 21 height 21
click at [401, 210] on input "We require additional support for literacy, disability or medical conditions?" at bounding box center [407, 215] width 21 height 21
checkbox input "false"
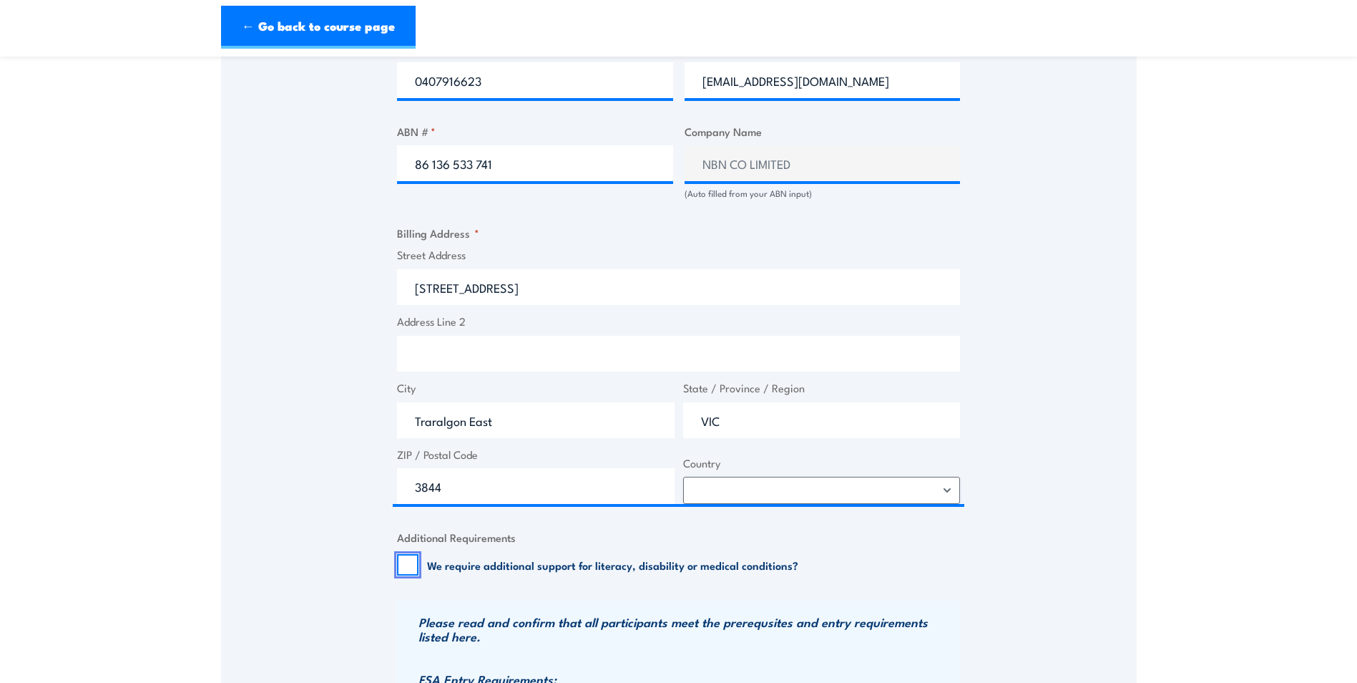
scroll to position [859, 0]
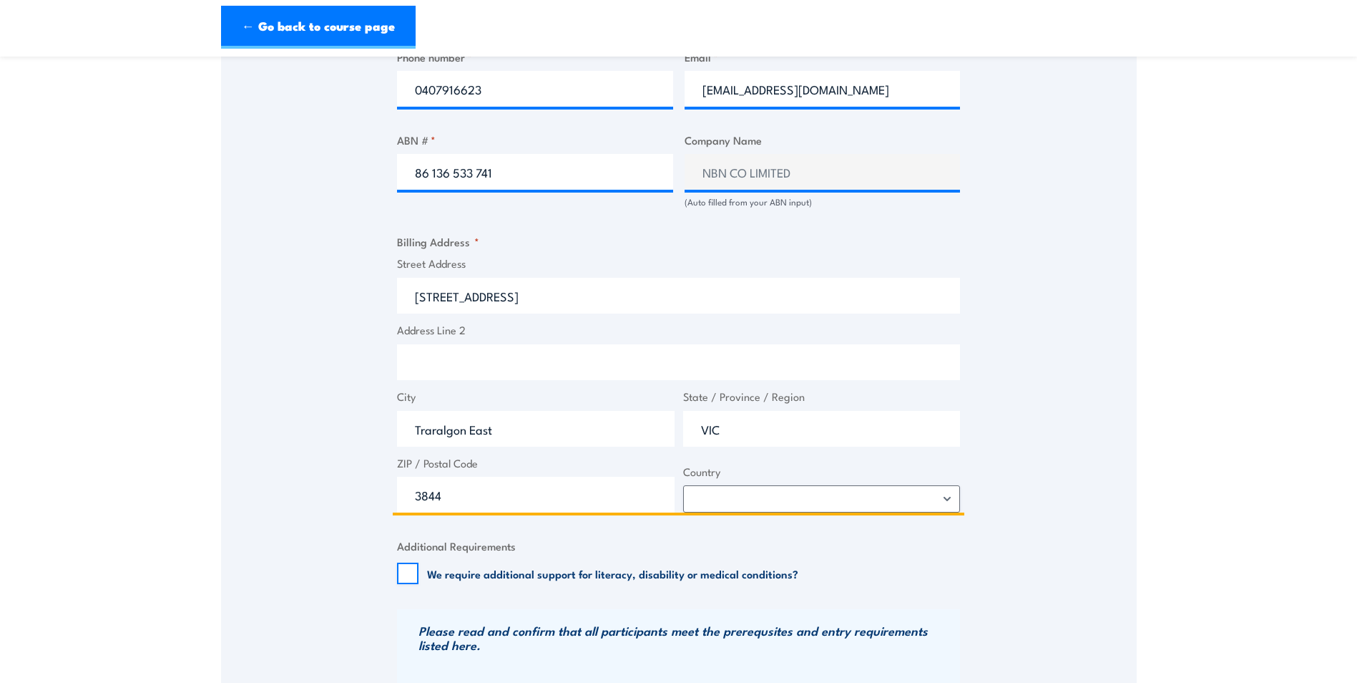
drag, startPoint x: 500, startPoint y: 295, endPoint x: 467, endPoint y: 290, distance: 33.3
click at [467, 290] on input "5,16 Rocla Rd" at bounding box center [678, 296] width 563 height 36
click at [579, 290] on input "5,16 Rocla Rd" at bounding box center [678, 296] width 563 height 36
drag, startPoint x: 524, startPoint y: 291, endPoint x: 404, endPoint y: 290, distance: 120.9
click at [404, 290] on input "5,16 Rocla Rd" at bounding box center [678, 296] width 563 height 36
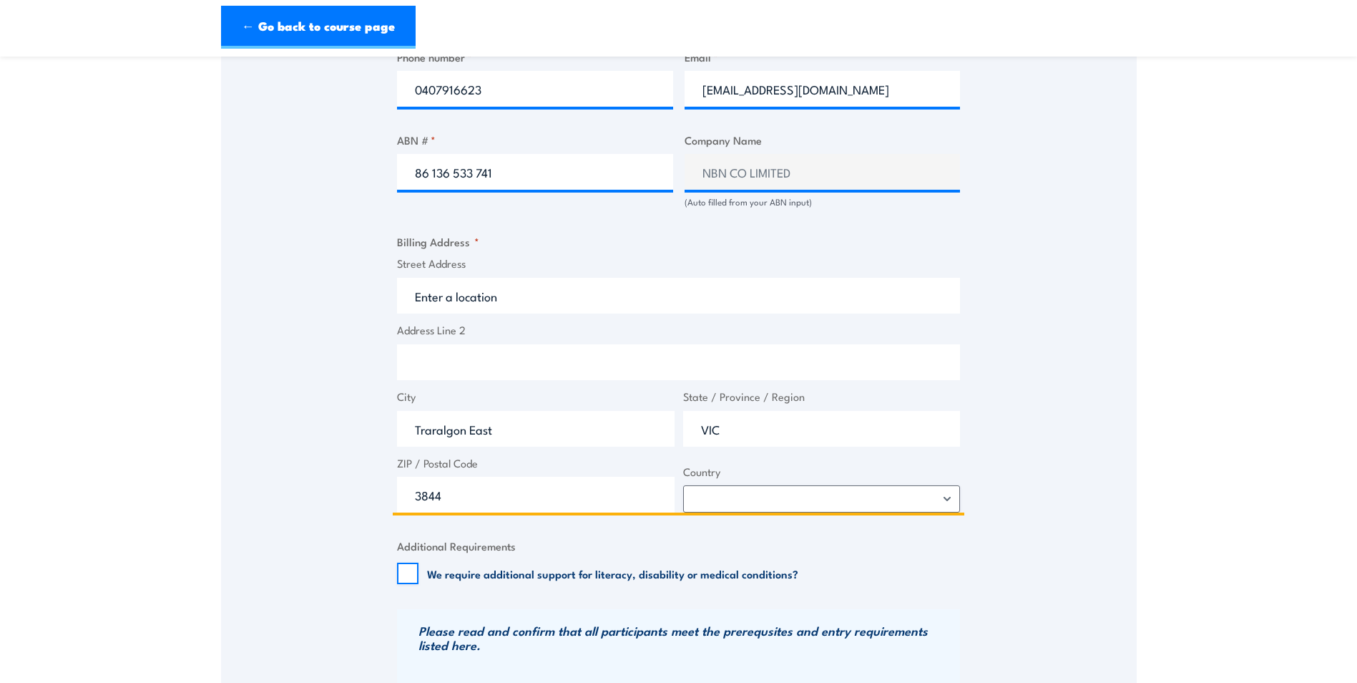
click at [434, 359] on input "Address Line 2" at bounding box center [678, 362] width 563 height 36
paste input "5,16 Rocla Rd"
type input "5,16 Rocla Rd"
click at [435, 312] on input "Street Address" at bounding box center [678, 296] width 563 height 36
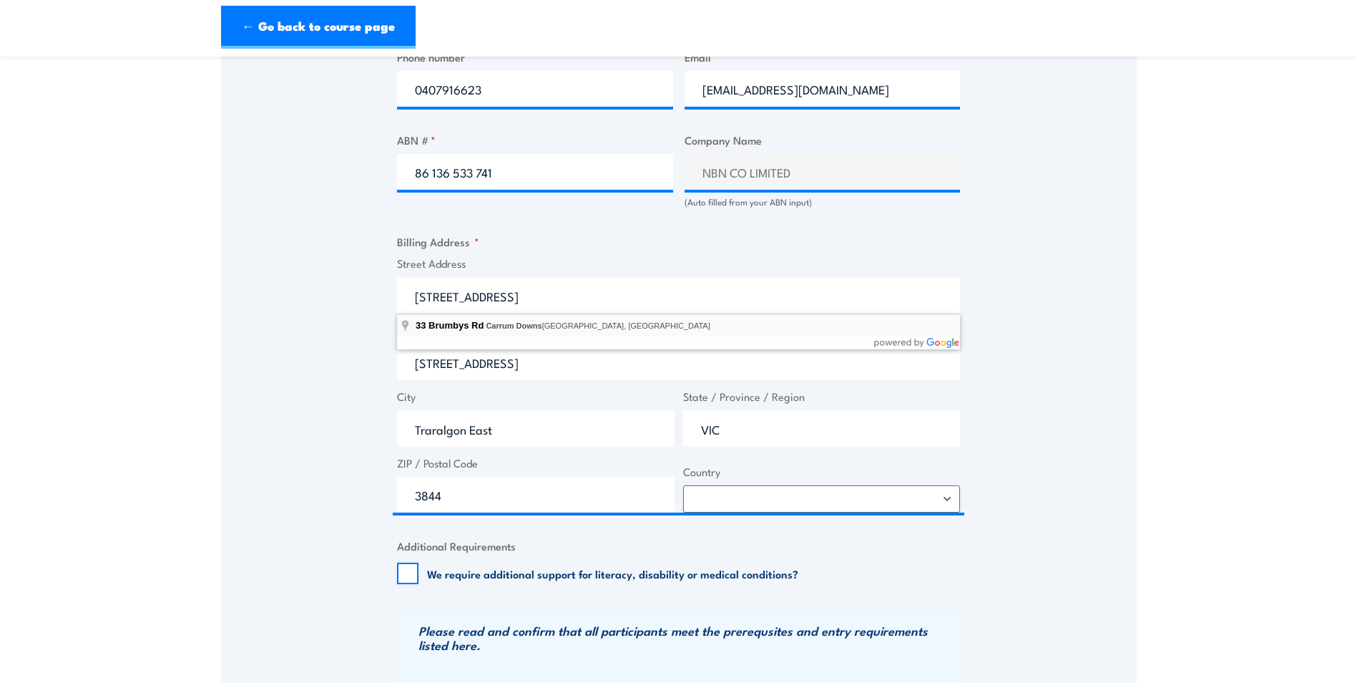
type input "33 Brumbys Rd, Carrum Downs VIC, Australia"
type input "33 Brumbys Rd"
type input "Carrum Downs"
type input "Victoria"
type input "3201"
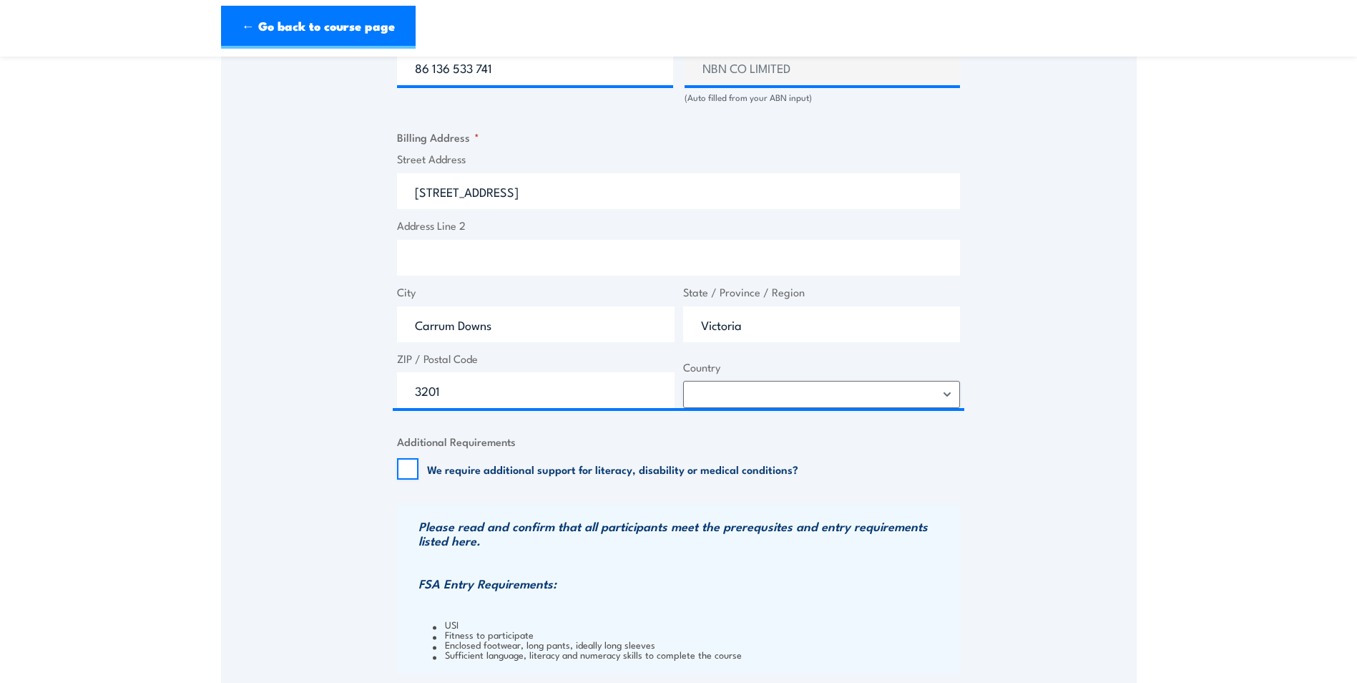
scroll to position [930, 0]
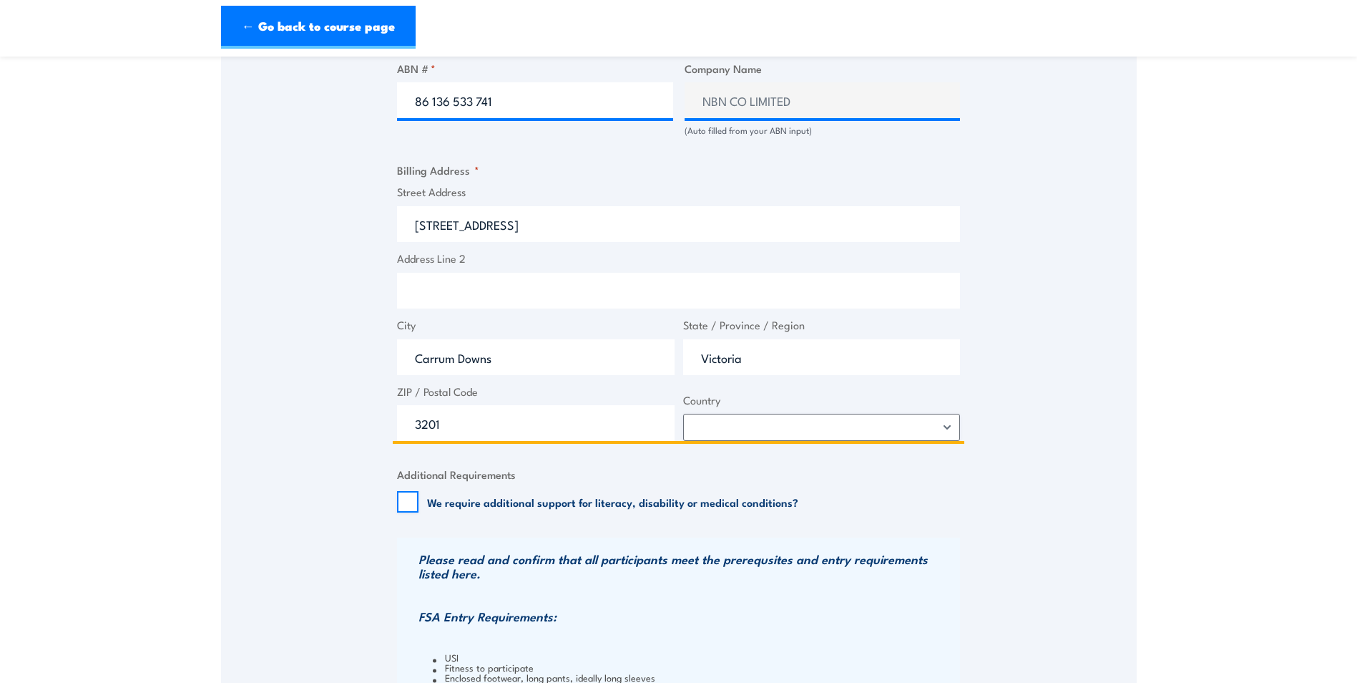
click at [466, 285] on input "Address Line 2" at bounding box center [678, 291] width 563 height 36
click at [449, 288] on input "Unit 5. 6-16" at bounding box center [678, 291] width 563 height 36
click at [502, 294] on input "Unit 5, 6-16" at bounding box center [678, 291] width 563 height 36
click at [595, 286] on input "Unit 5, 6-16 Rocla Rd Traralgon" at bounding box center [678, 291] width 563 height 36
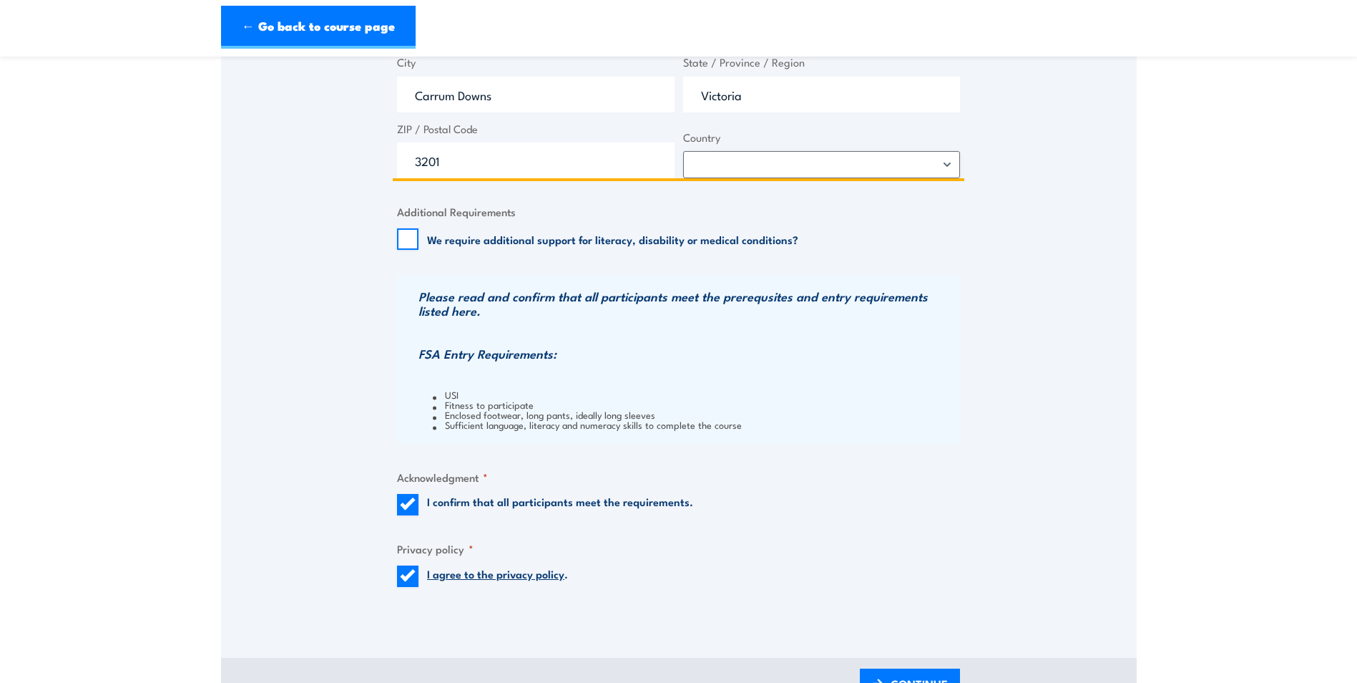
scroll to position [1288, 0]
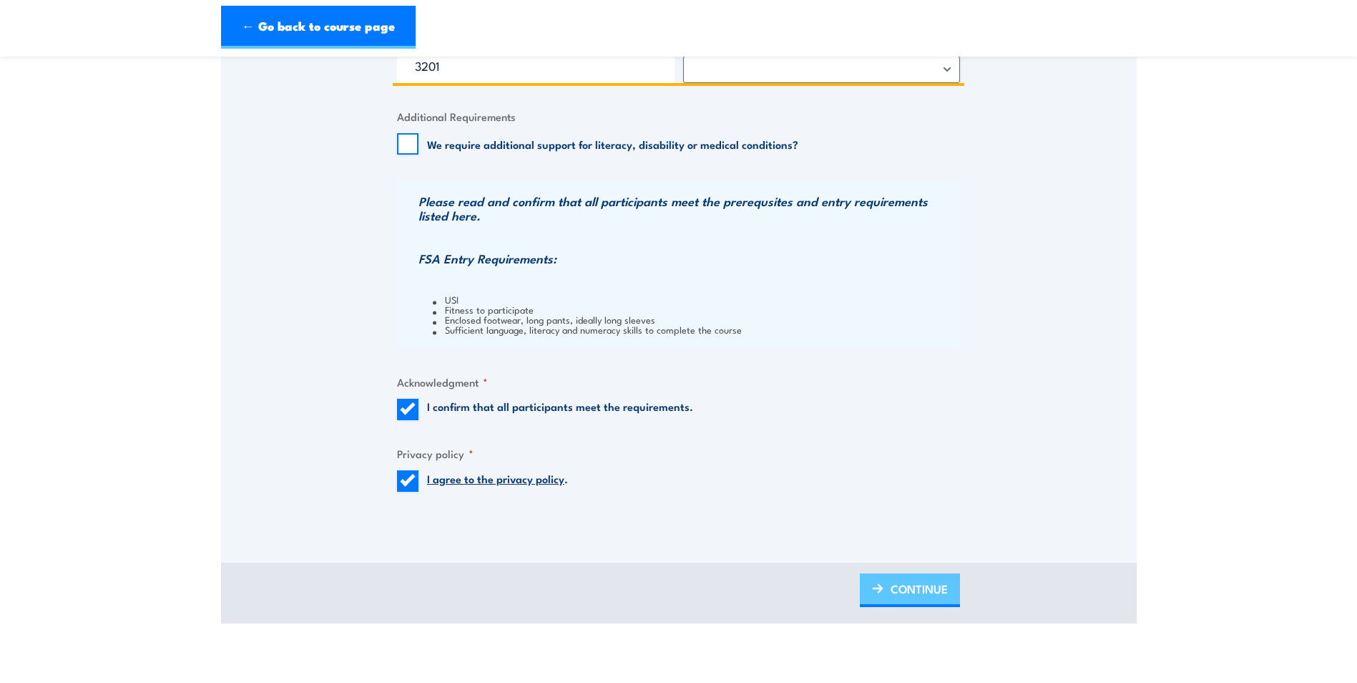
type input "Unit 5, 6-16 Rocla Rd Traralgon East 3844"
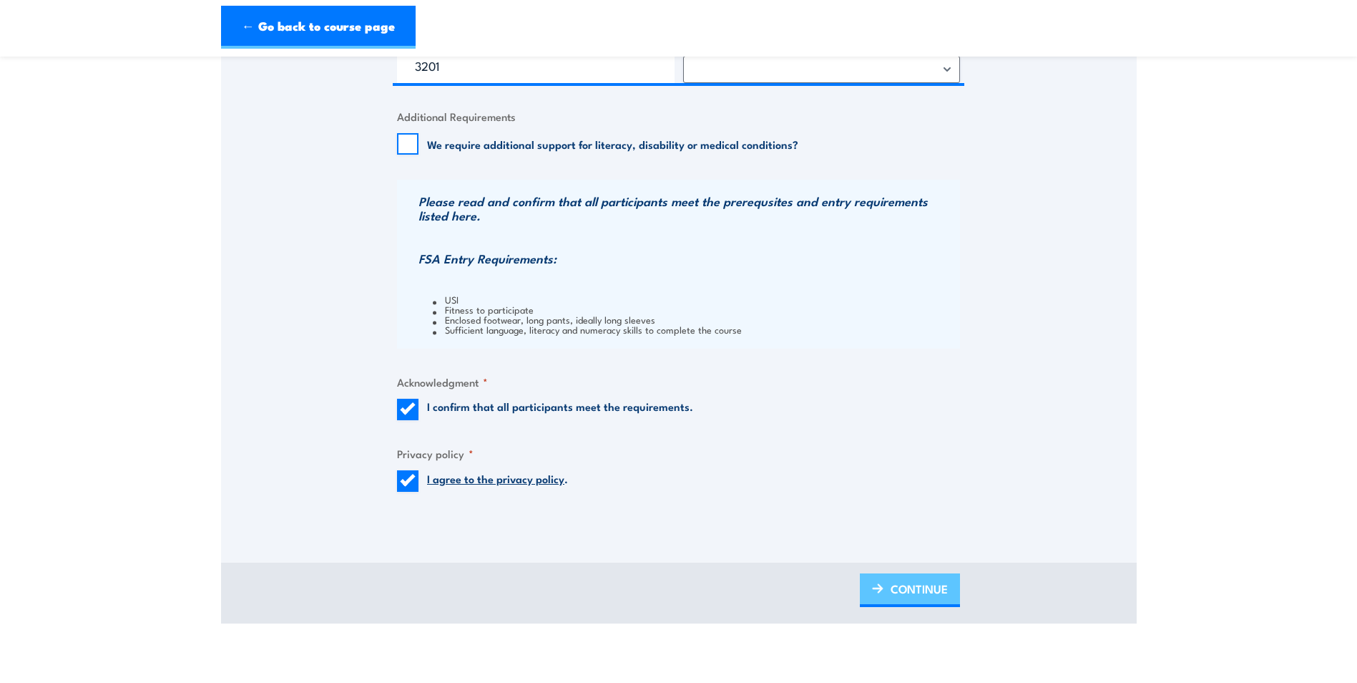
click at [909, 587] on span "CONTINUE" at bounding box center [919, 589] width 57 height 38
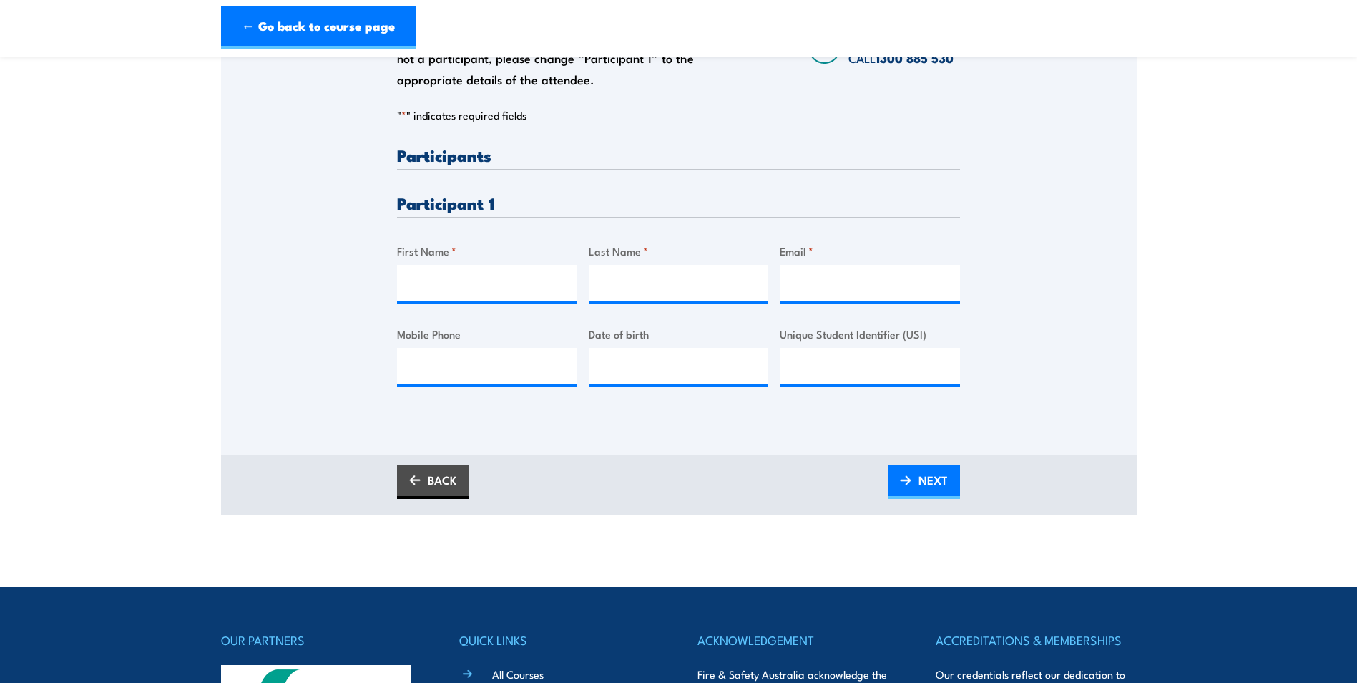
scroll to position [286, 0]
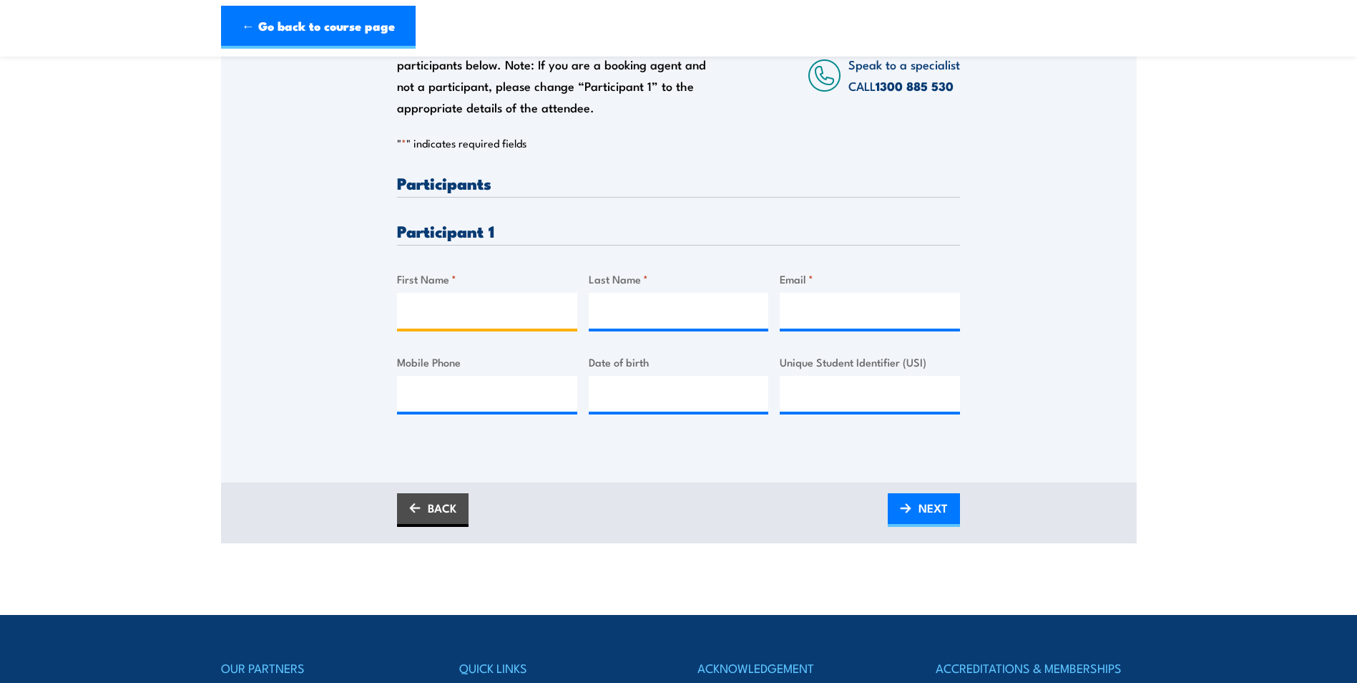
click at [449, 308] on input "First Name *" at bounding box center [487, 311] width 180 height 36
type input "Charlie"
type input "Bailey"
type input "charliebailey@nbnco.com.au"
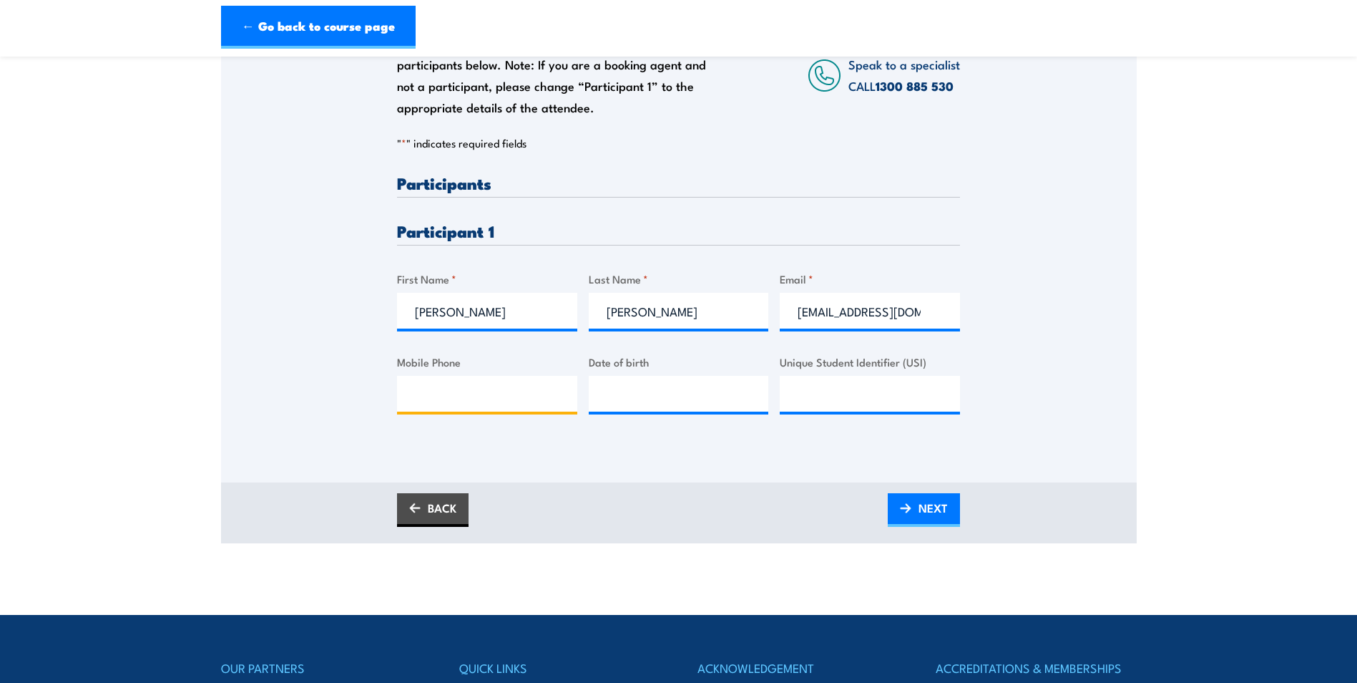
type input "0407916623"
click at [674, 399] on input "__/__/____" at bounding box center [679, 394] width 180 height 36
click at [610, 392] on input "__/__/____" at bounding box center [679, 394] width 180 height 36
type input "_1/01/1971"
click at [838, 396] on input "Unique Student Identifier (USI)" at bounding box center [870, 394] width 180 height 36
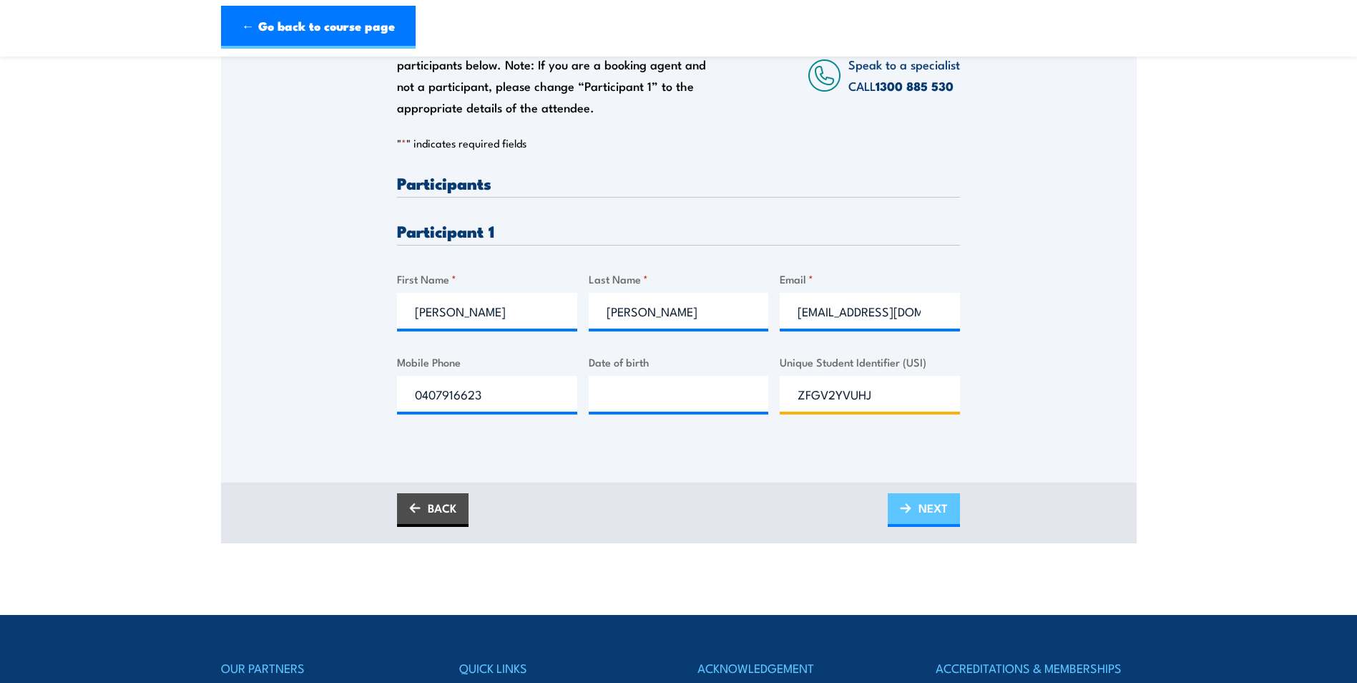
type input "ZFGV2YVUHJ"
click at [917, 512] on link "NEXT" at bounding box center [924, 510] width 72 height 34
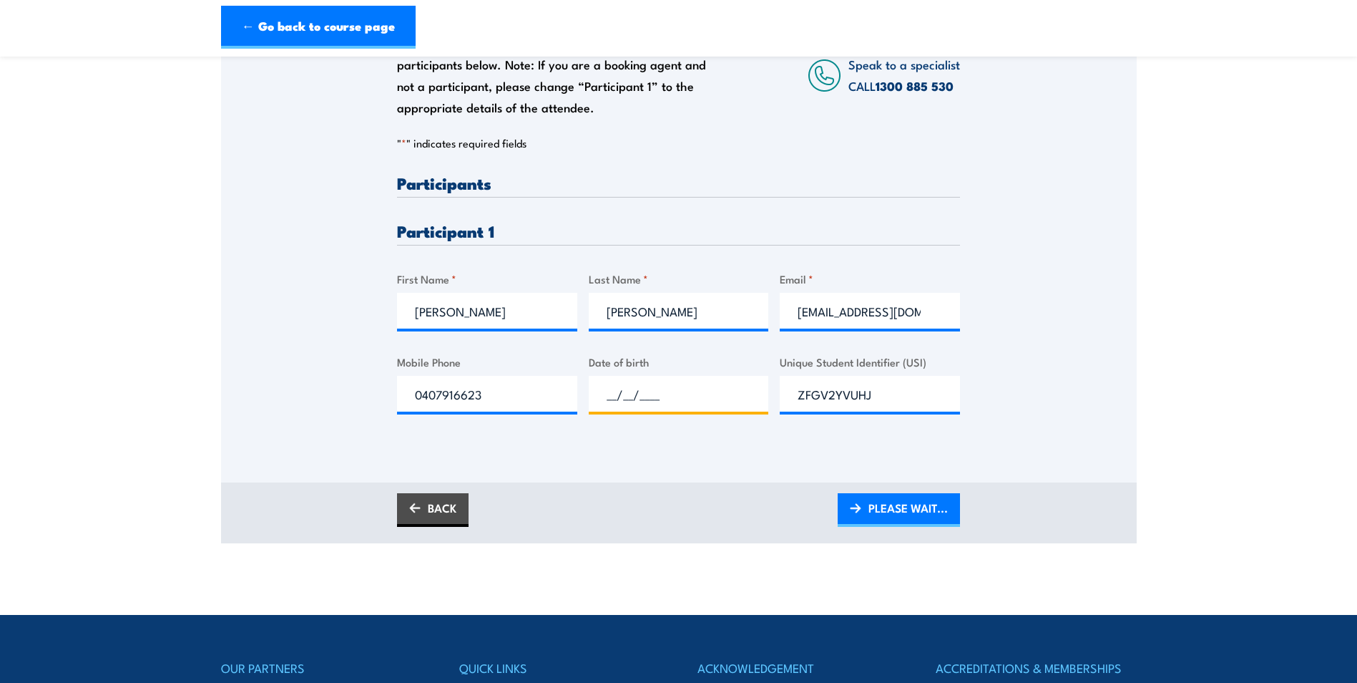
click at [696, 398] on input "__/__/____" at bounding box center [679, 394] width 180 height 36
type input "10/__/____"
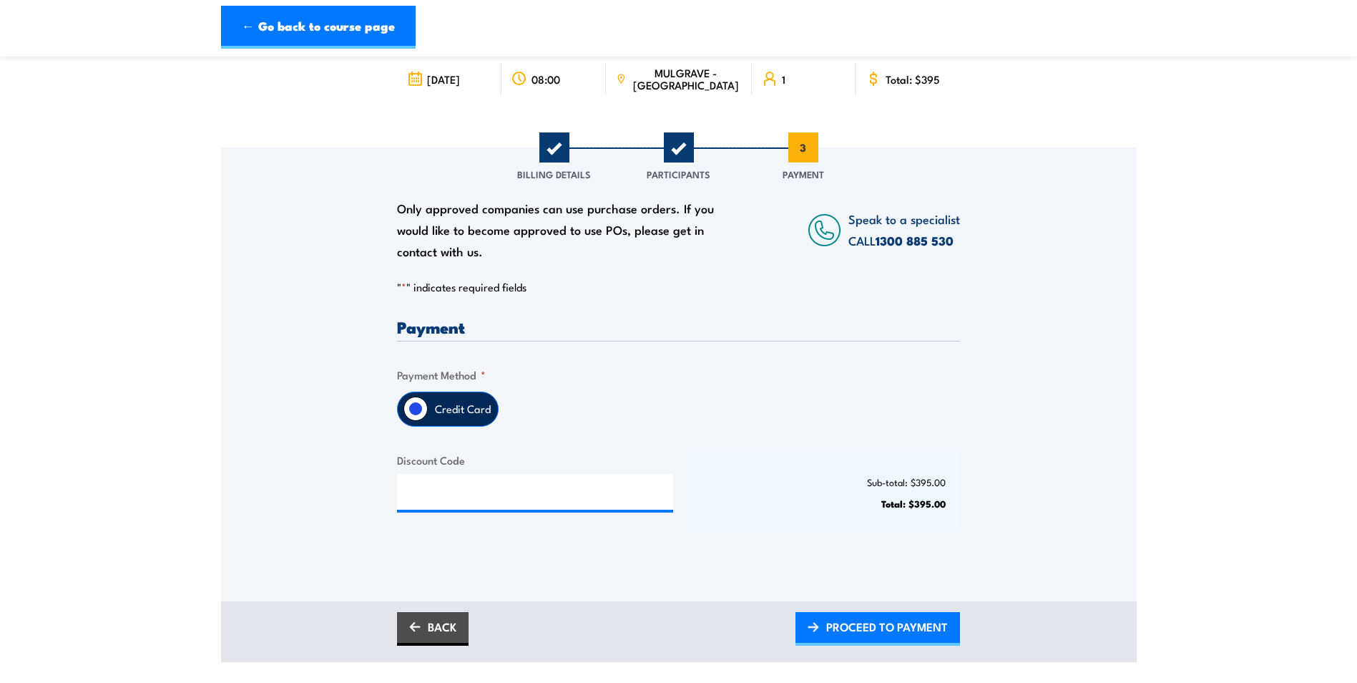
scroll to position [158, 0]
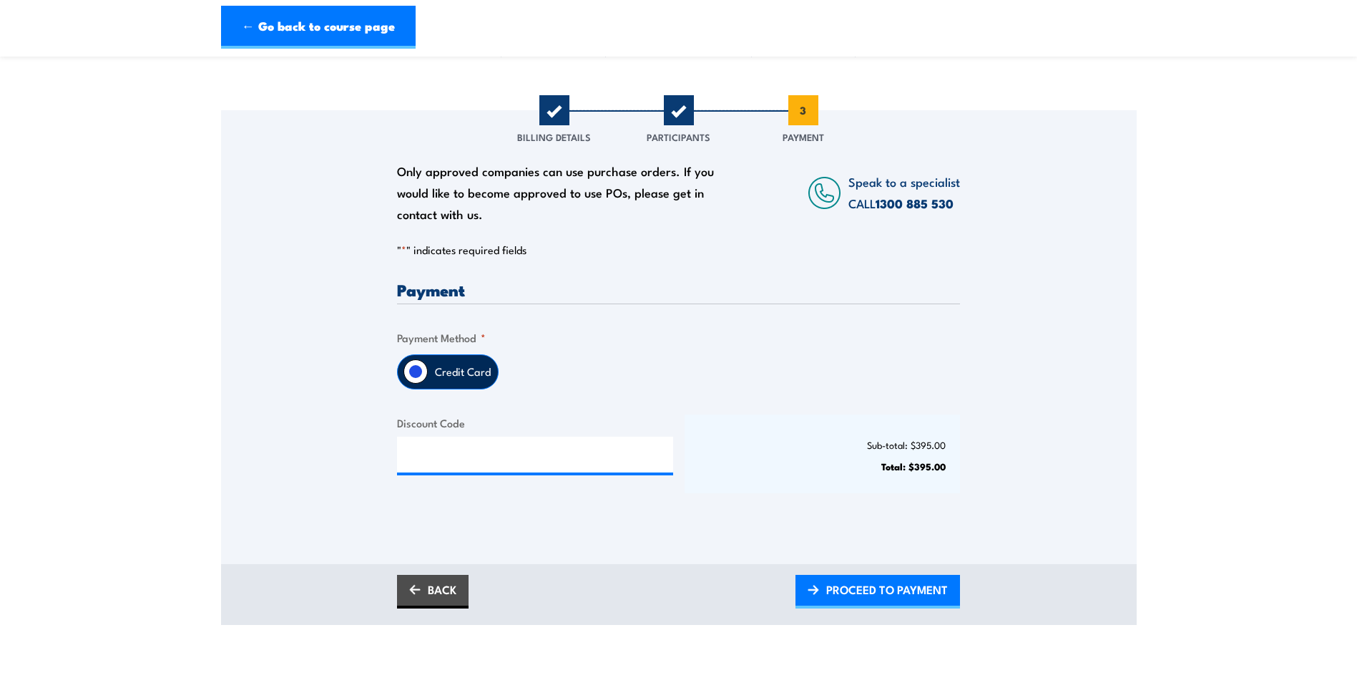
click at [459, 368] on label "Credit Card" at bounding box center [463, 372] width 70 height 34
click at [428, 368] on input "Credit Card" at bounding box center [416, 371] width 24 height 24
click at [895, 595] on span "PROCEED TO PAYMENT" at bounding box center [887, 589] width 122 height 38
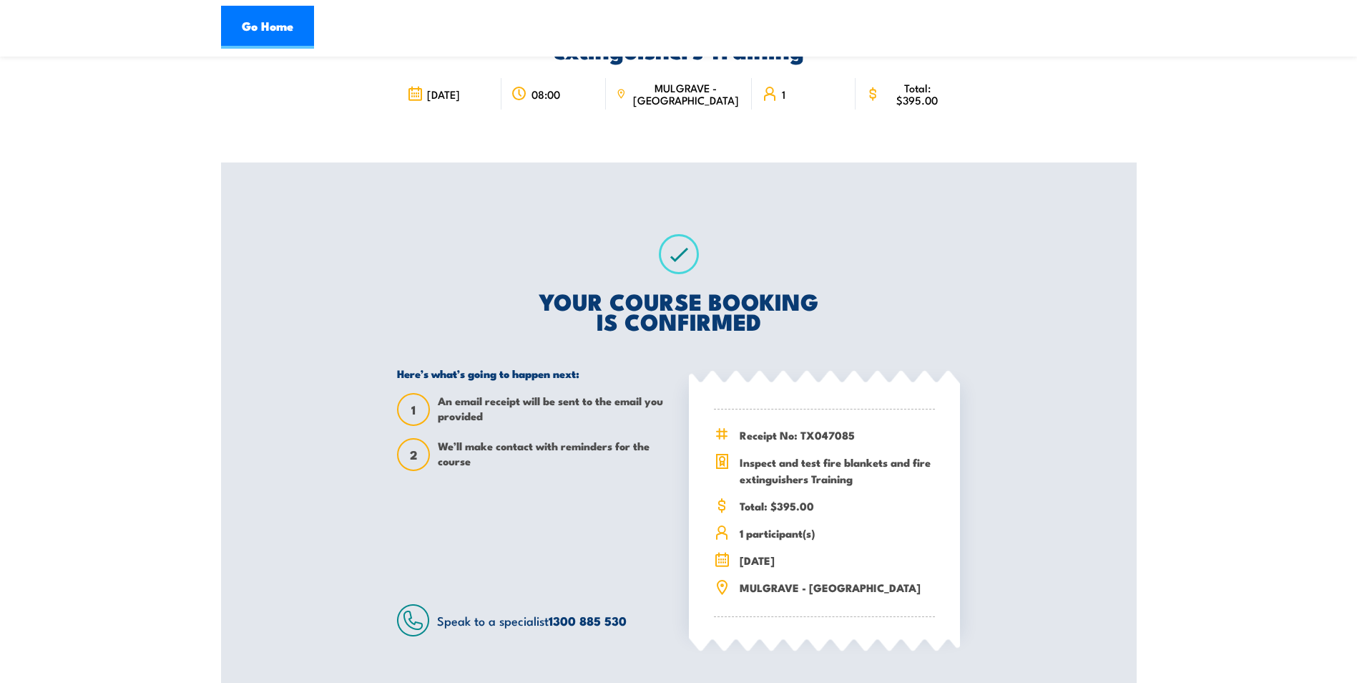
scroll to position [72, 0]
